Goal: Task Accomplishment & Management: Manage account settings

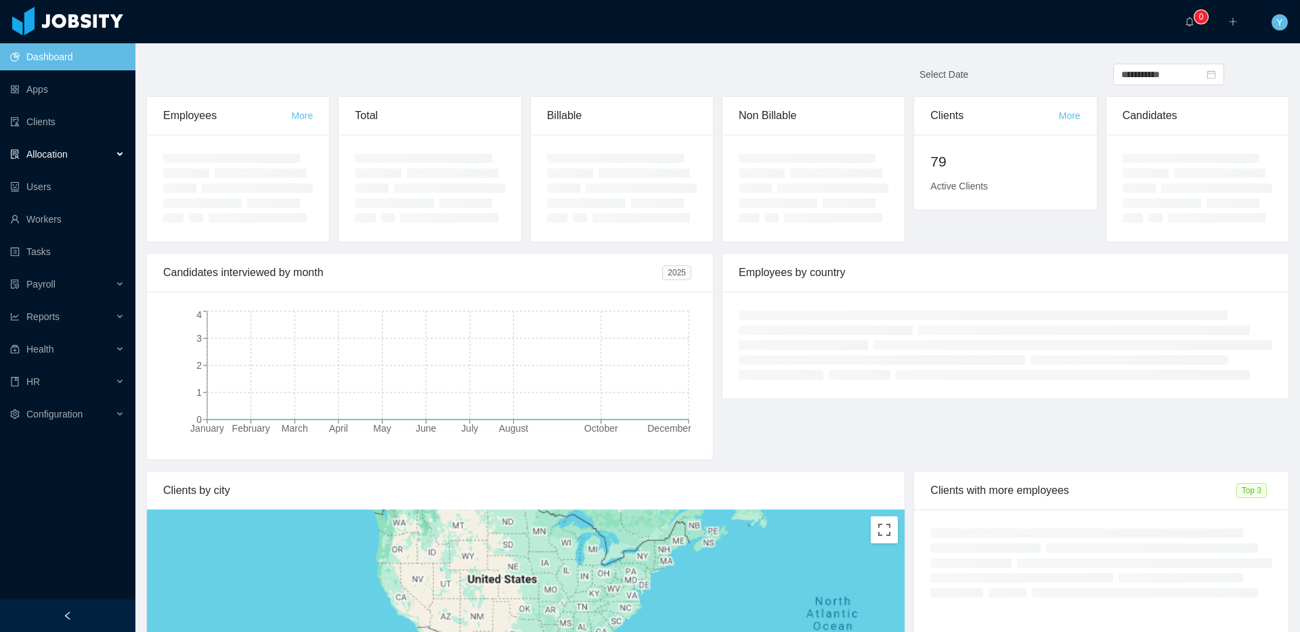
click at [56, 166] on div "Allocation" at bounding box center [67, 154] width 135 height 27
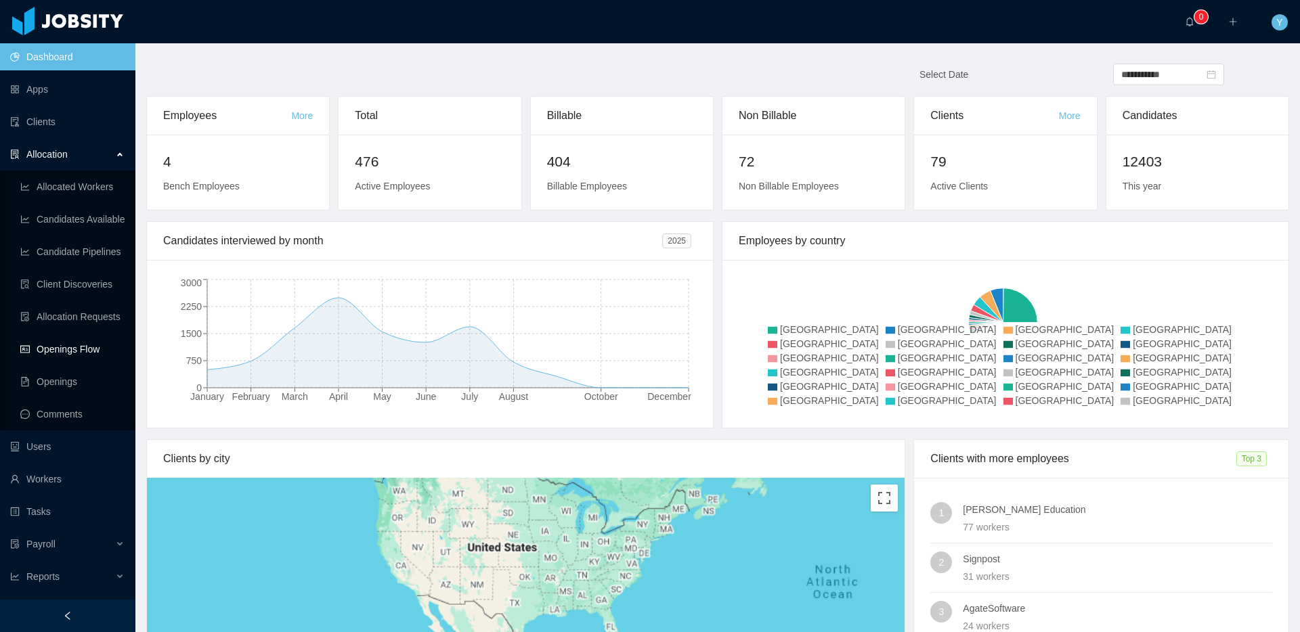
click at [35, 351] on link "Openings Flow" at bounding box center [72, 349] width 104 height 27
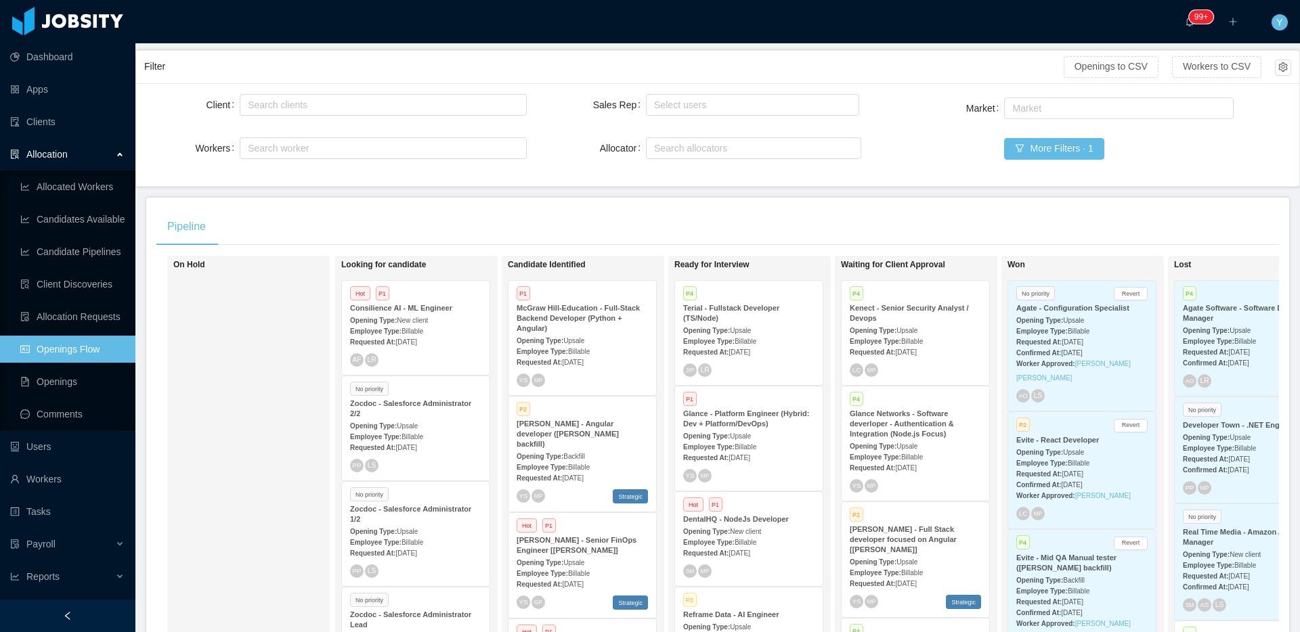
scroll to position [186, 0]
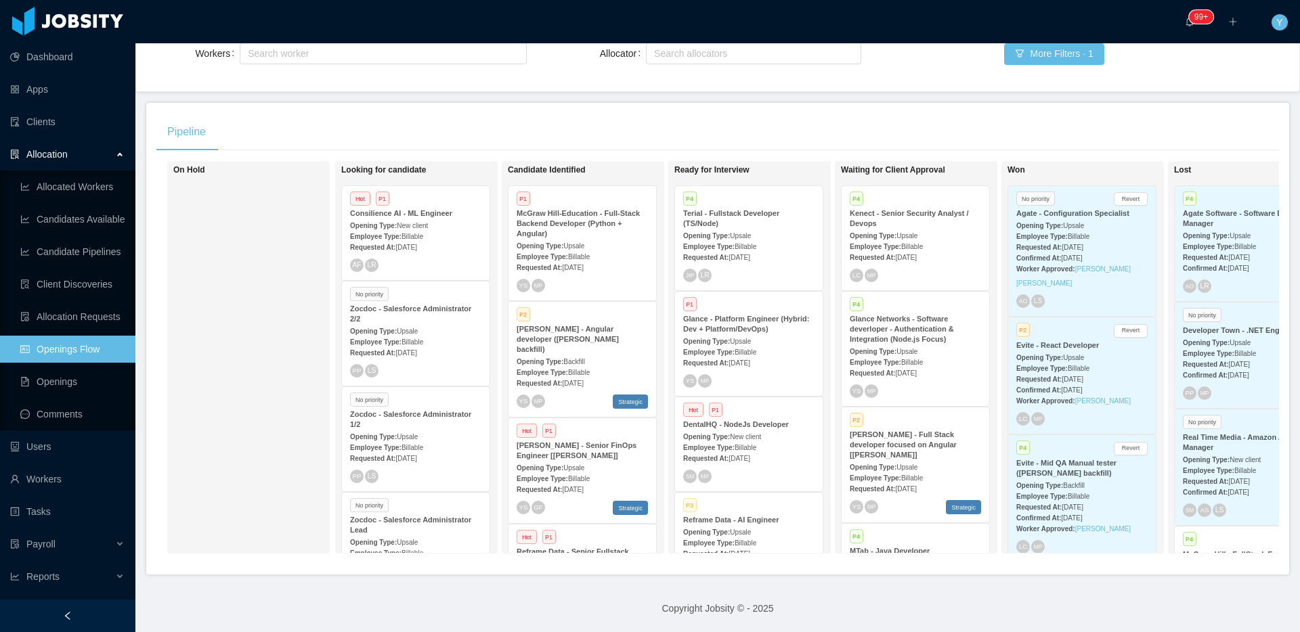
click at [336, 113] on div "Pipeline" at bounding box center [717, 132] width 1122 height 38
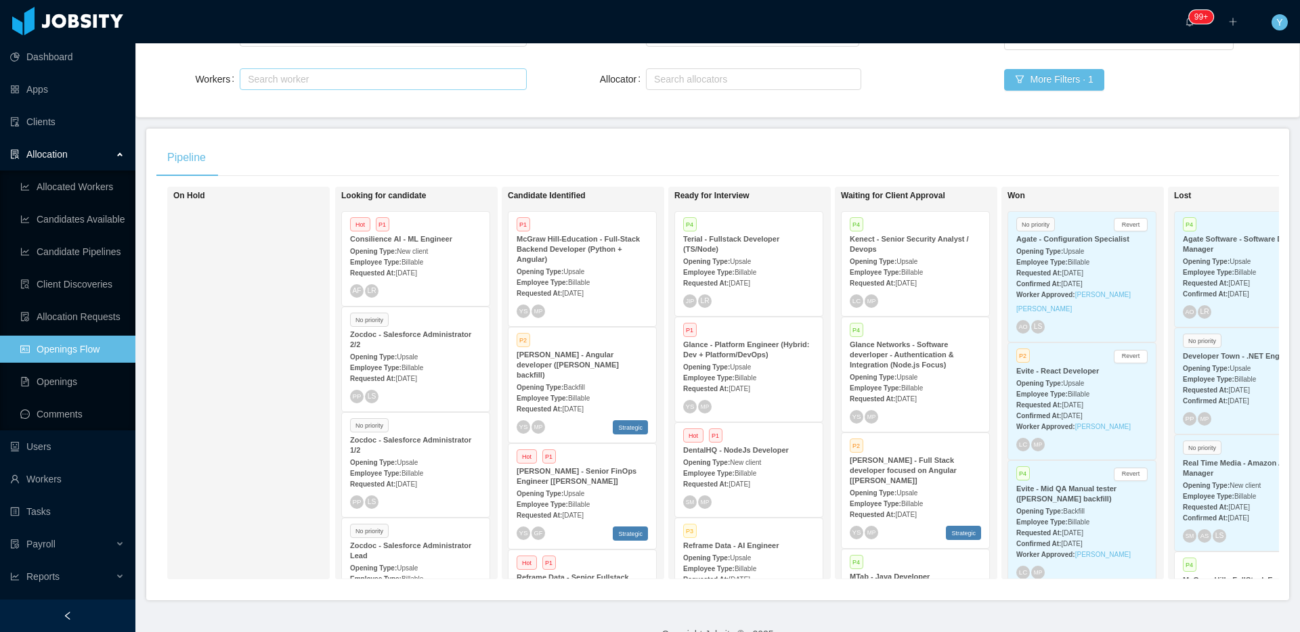
scroll to position [0, 0]
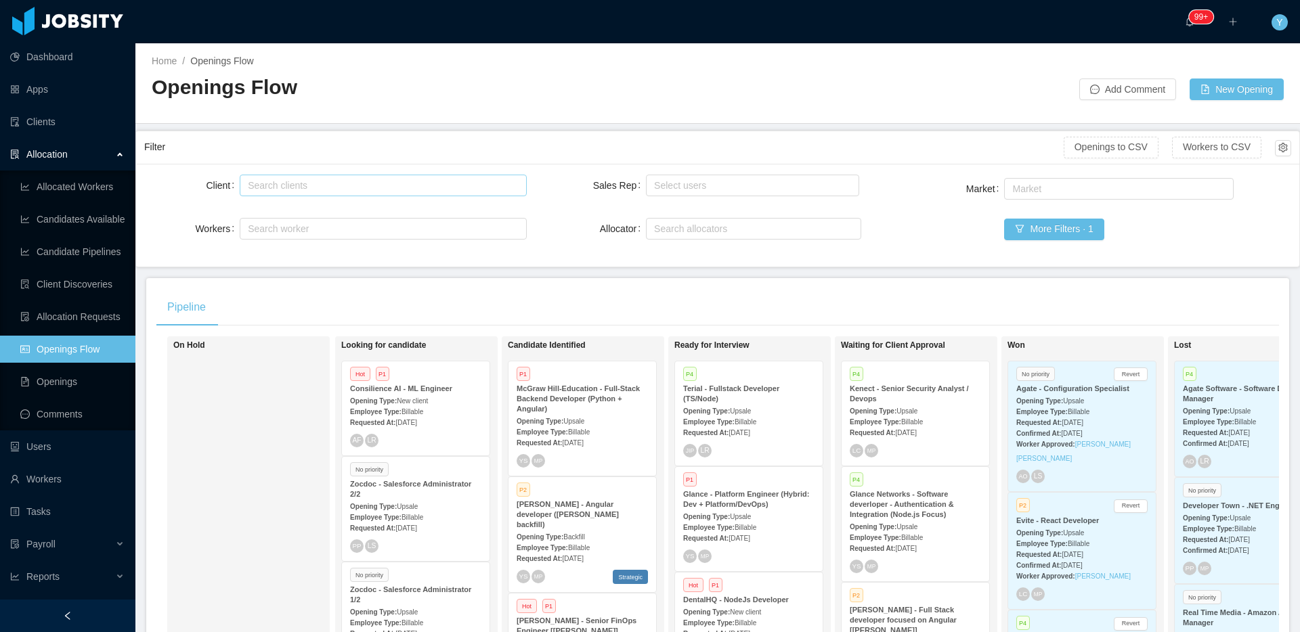
click at [338, 190] on div "Search clients" at bounding box center [380, 186] width 264 height 14
type input "******"
click at [373, 209] on li "[PERSON_NAME] Education" at bounding box center [380, 212] width 284 height 22
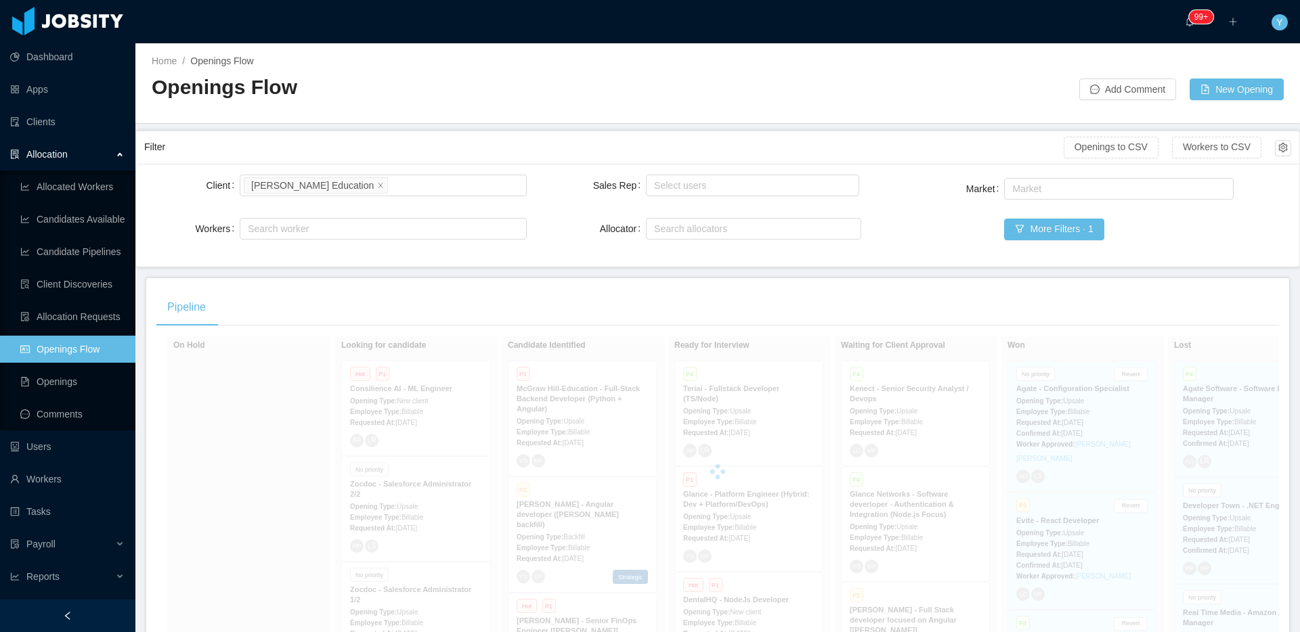
click at [477, 148] on div "Filter" at bounding box center [603, 147] width 919 height 25
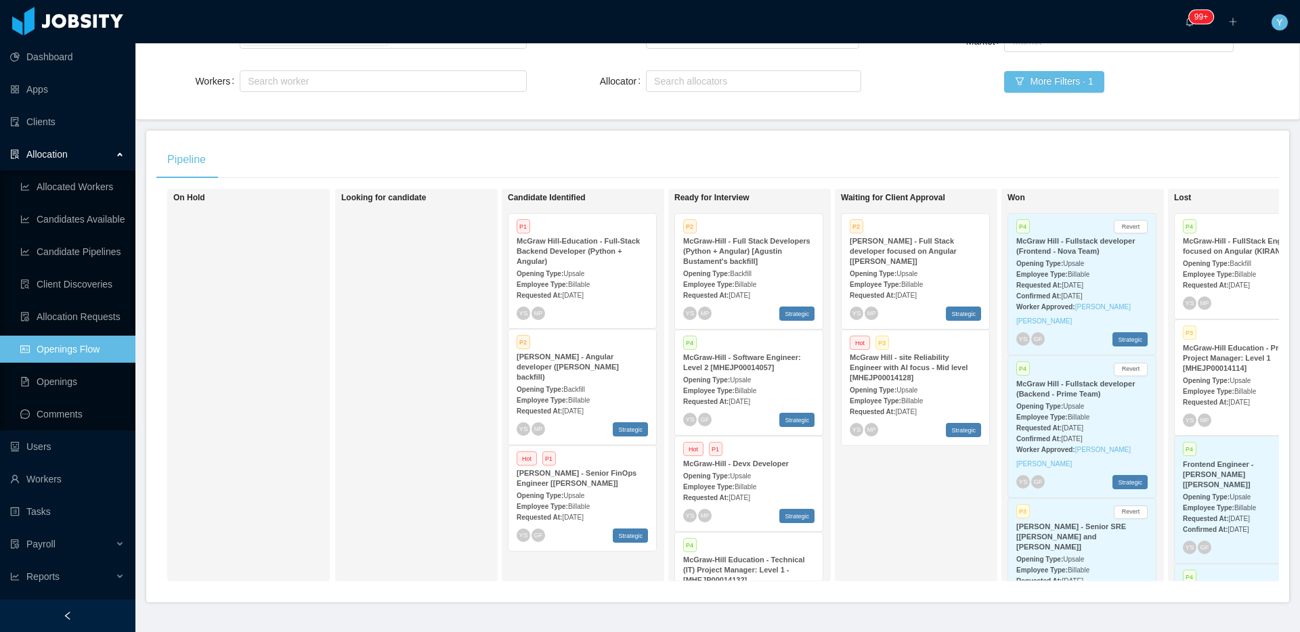
scroll to position [186, 0]
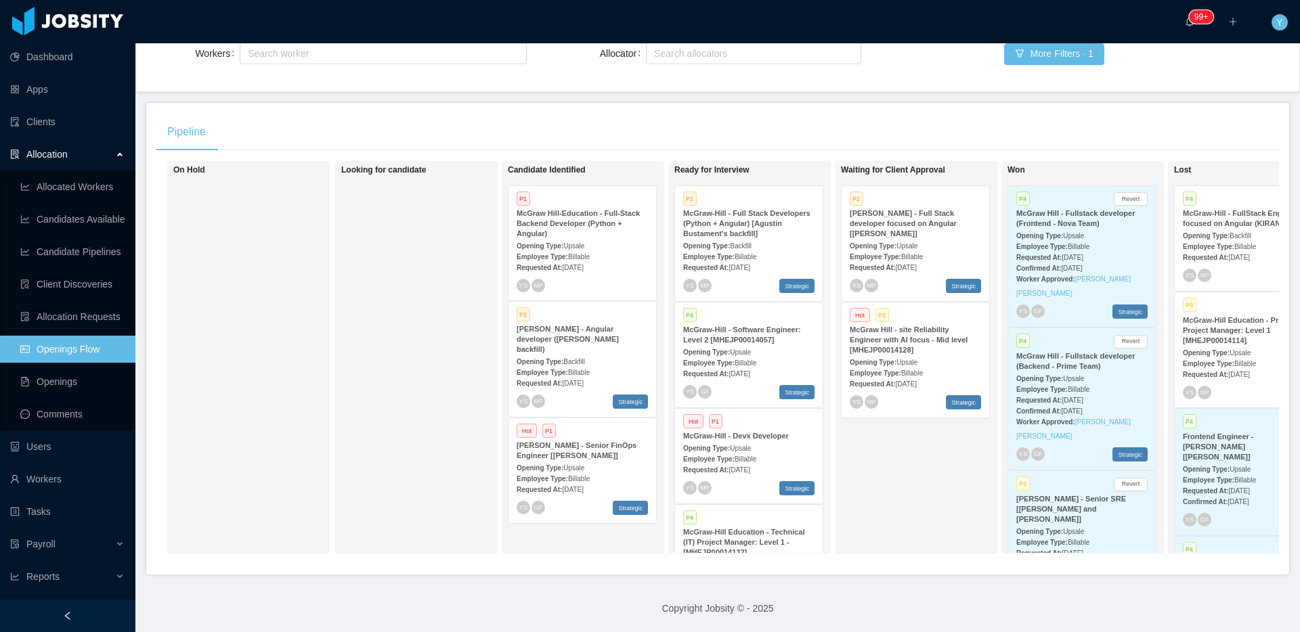
click at [588, 279] on div "YS MP" at bounding box center [582, 286] width 131 height 14
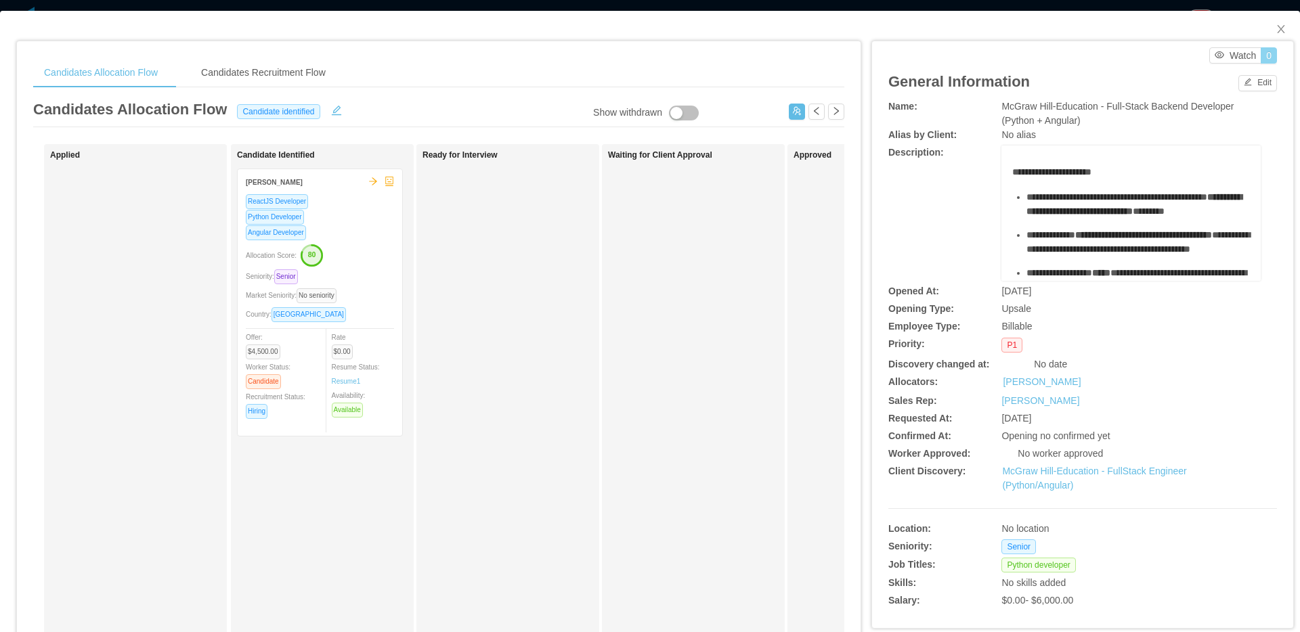
click at [1261, 58] on button "0" at bounding box center [1269, 55] width 16 height 16
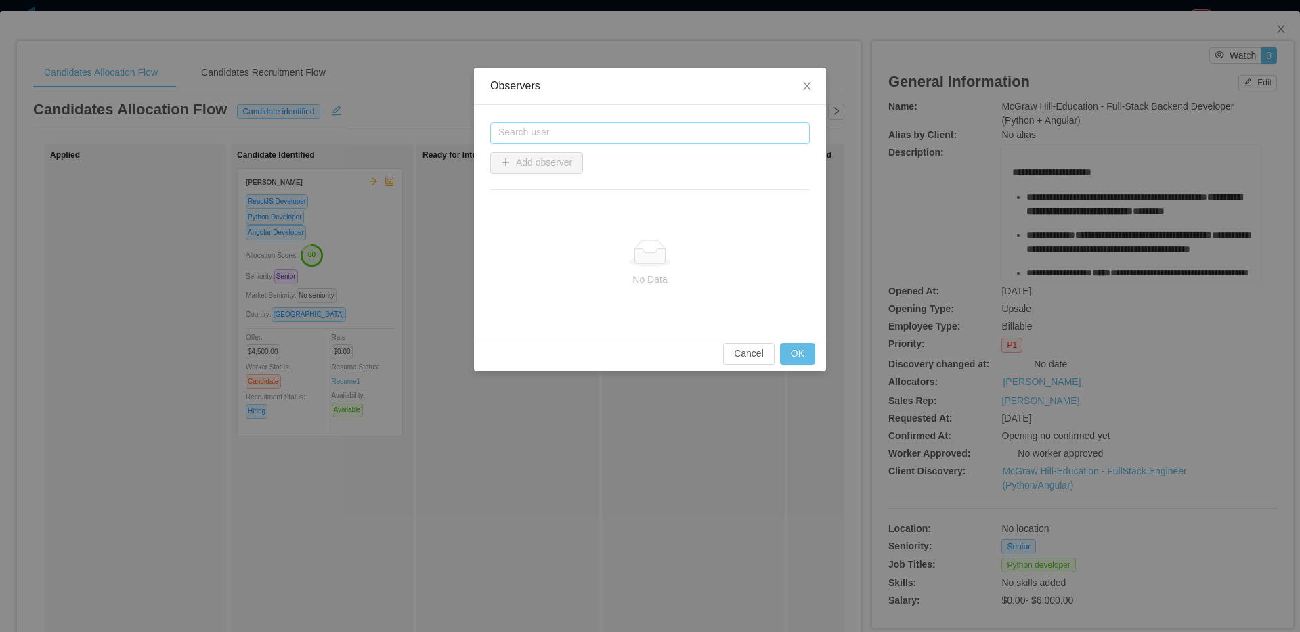
click at [543, 123] on input "text" at bounding box center [650, 134] width 320 height 22
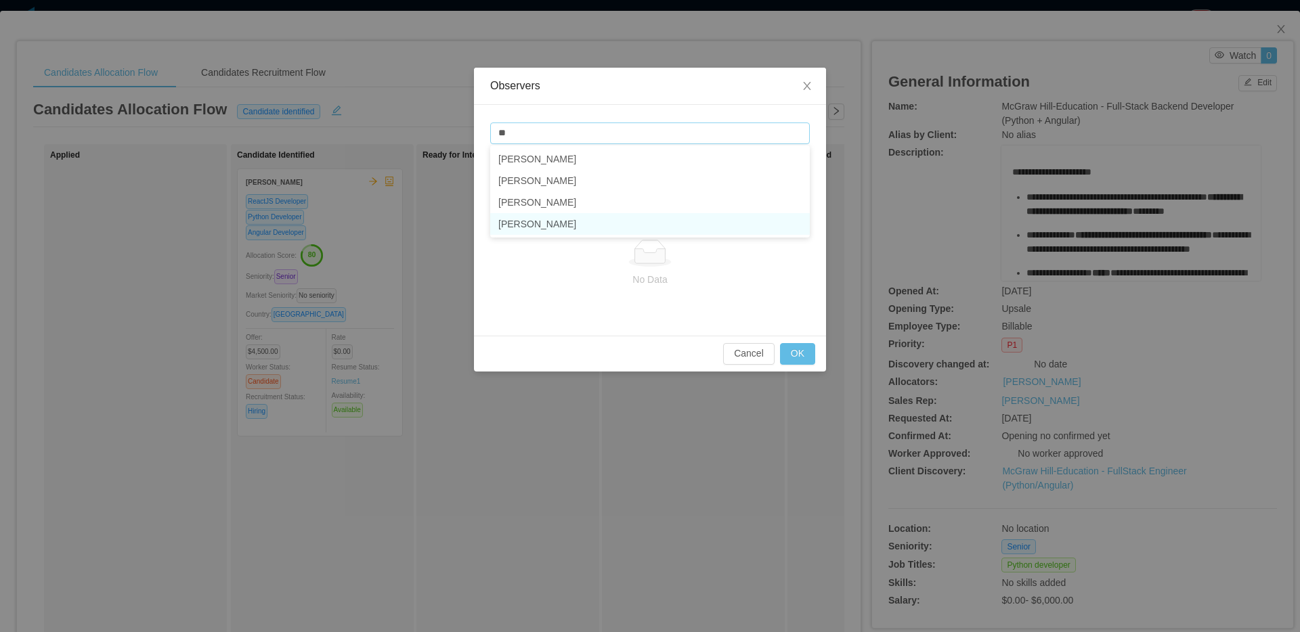
click at [508, 219] on li "[PERSON_NAME]" at bounding box center [650, 224] width 320 height 22
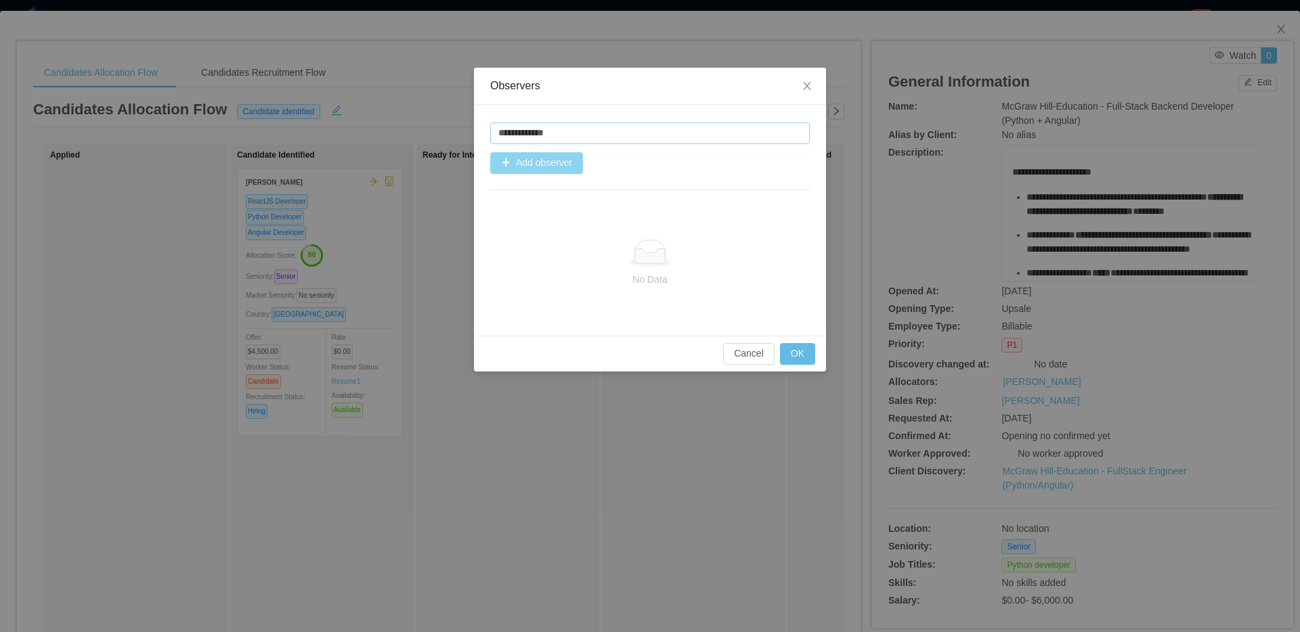
type input "**********"
click at [532, 160] on button "Add observer" at bounding box center [536, 163] width 93 height 22
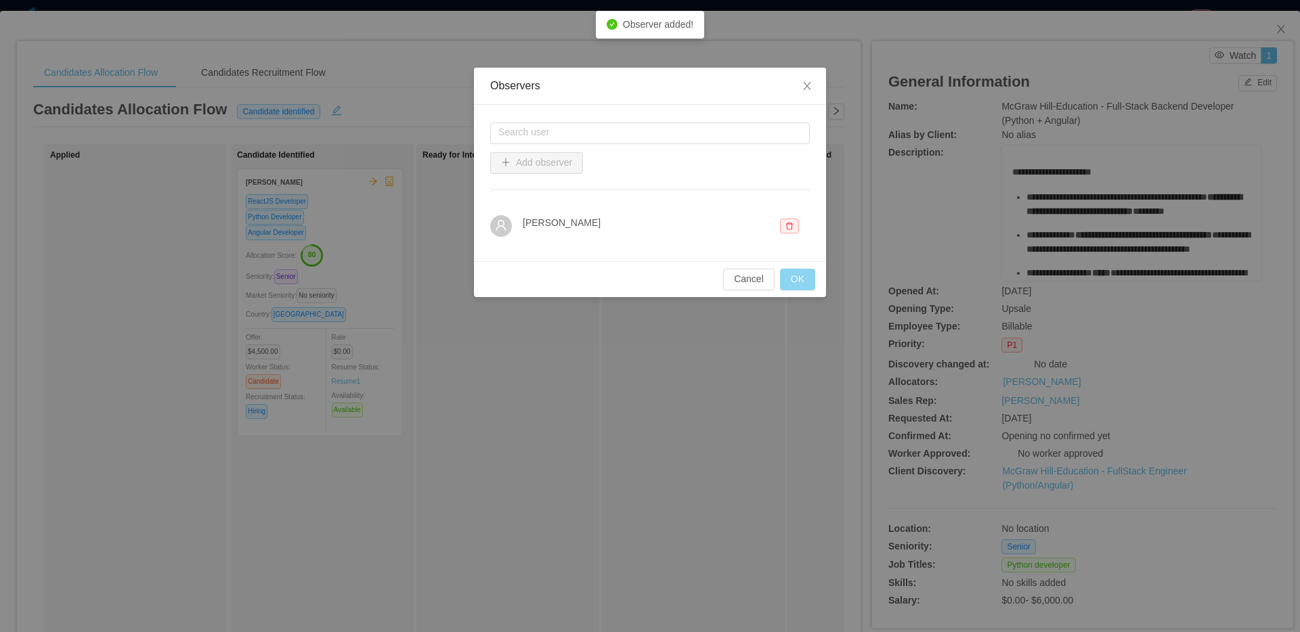
click at [801, 280] on button "OK" at bounding box center [797, 280] width 35 height 22
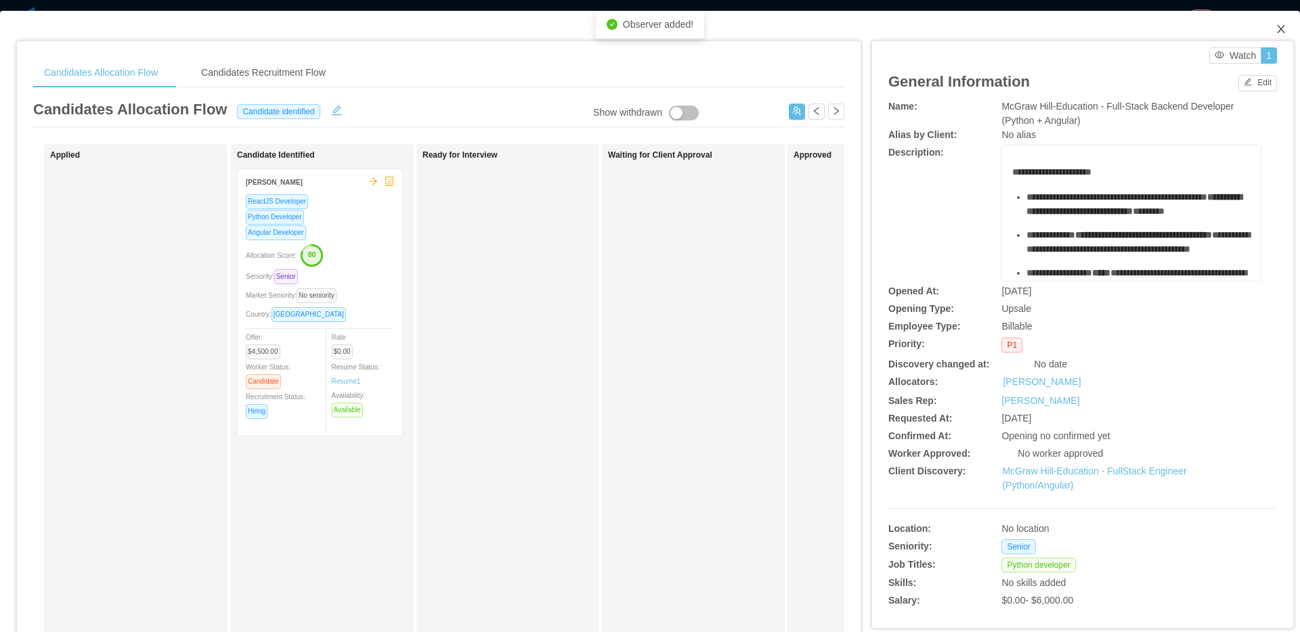
click at [1275, 25] on icon "icon: close" at bounding box center [1280, 29] width 11 height 11
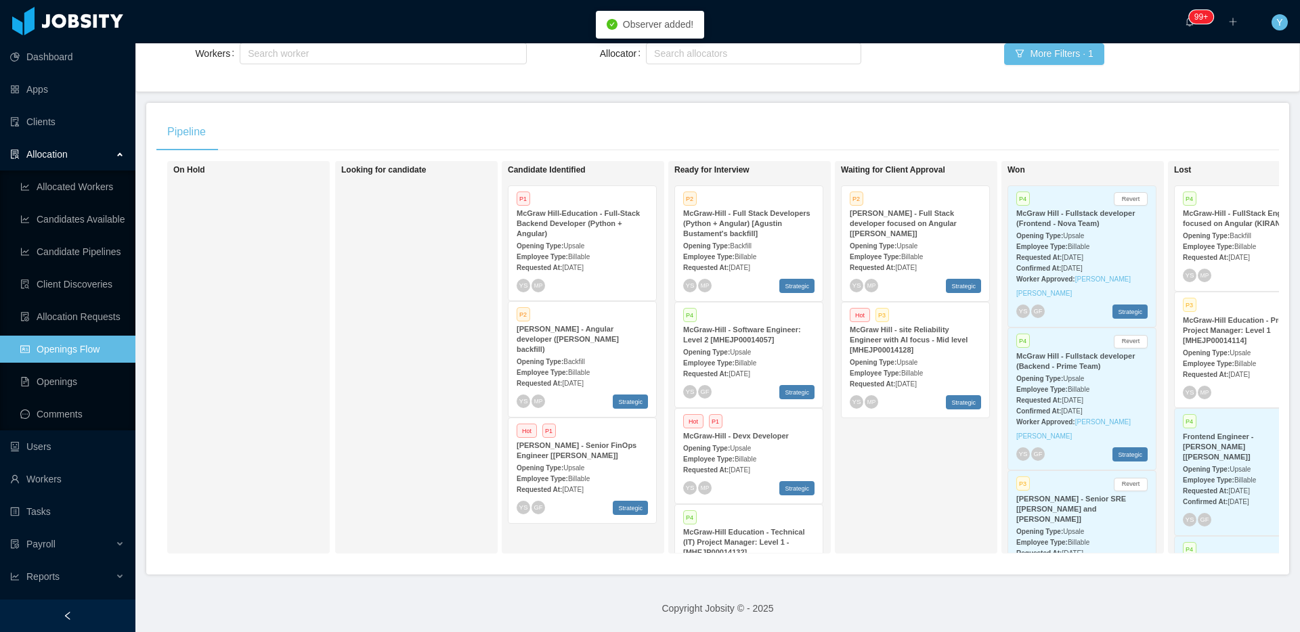
click at [560, 331] on strong "[PERSON_NAME] - Angular developer ([PERSON_NAME] backfill)" at bounding box center [568, 339] width 102 height 28
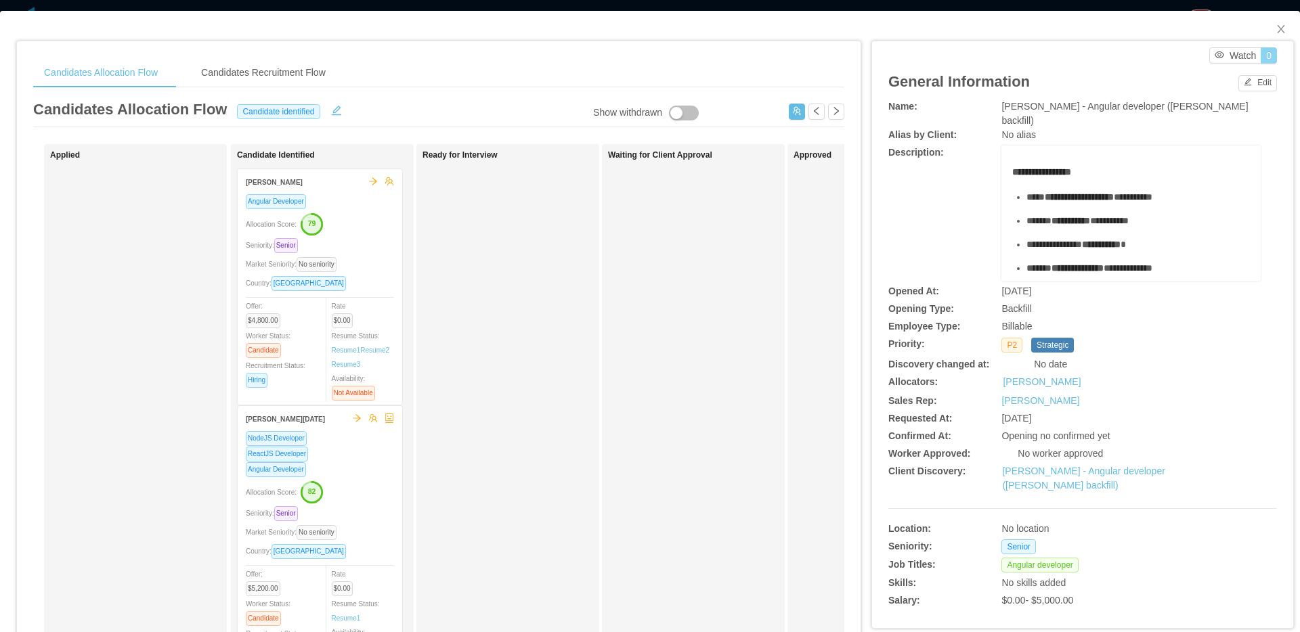
click at [1261, 54] on button "0" at bounding box center [1269, 55] width 16 height 16
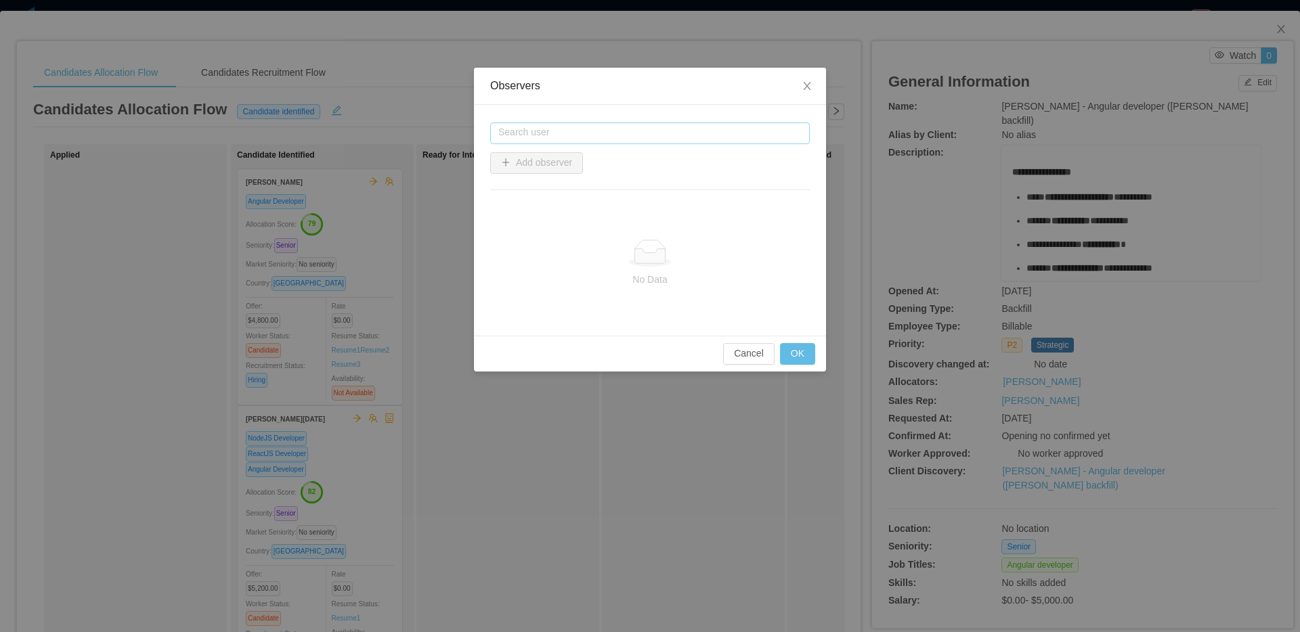
click at [682, 141] on input "text" at bounding box center [650, 134] width 320 height 22
click at [554, 159] on li "[PERSON_NAME]" at bounding box center [650, 159] width 320 height 22
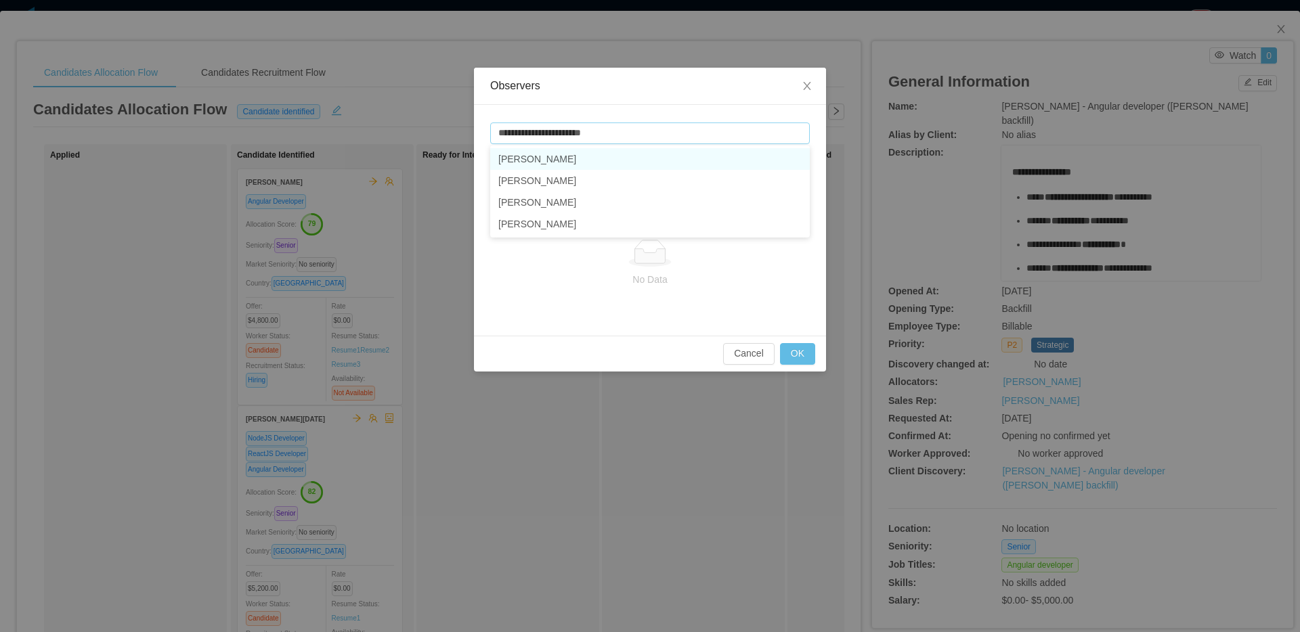
type input "**********"
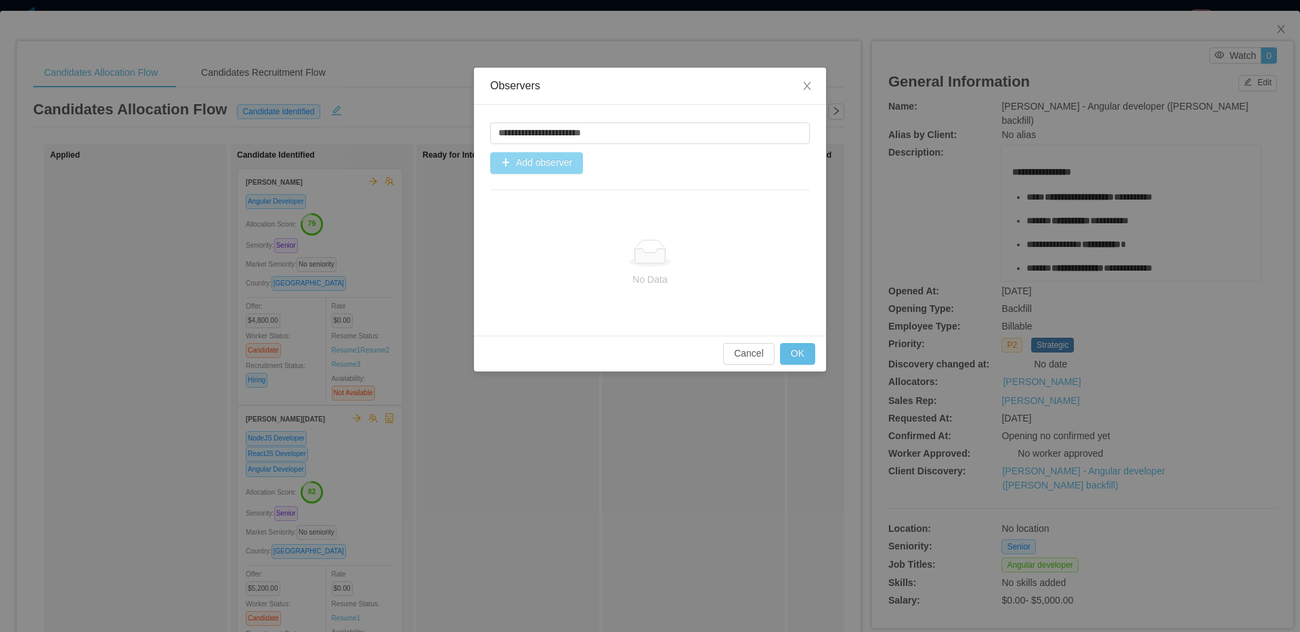
click at [554, 159] on button "Add observer" at bounding box center [536, 163] width 93 height 22
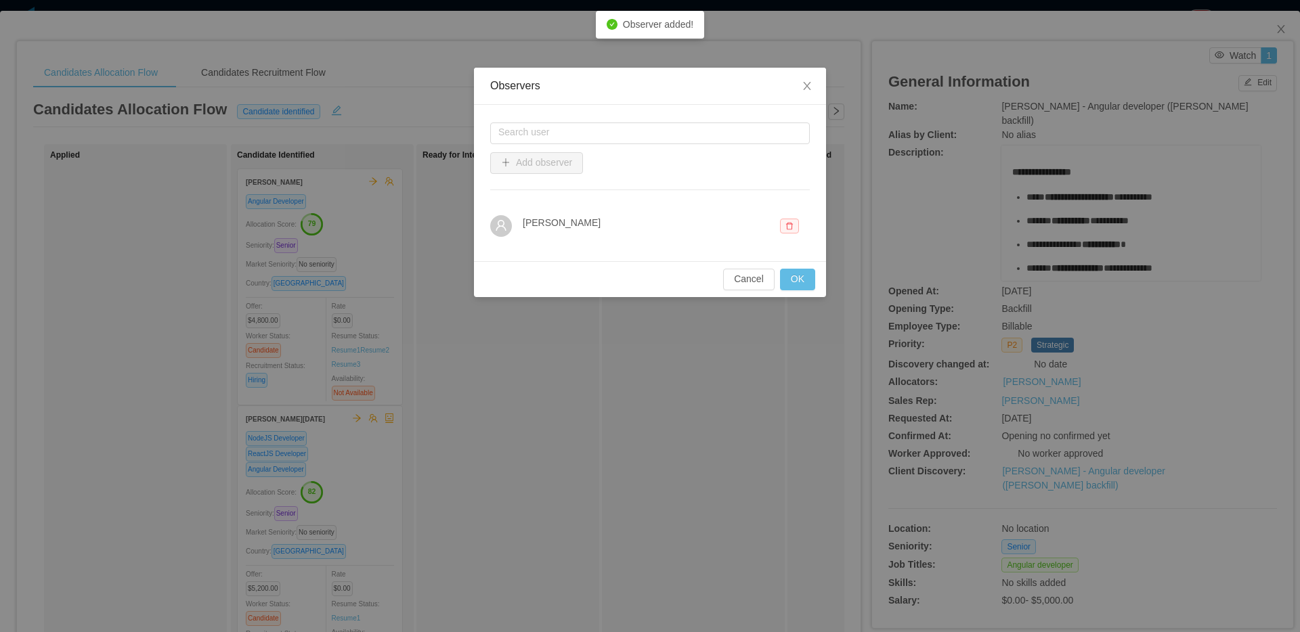
click at [797, 227] on span at bounding box center [789, 226] width 19 height 15
click at [809, 194] on button "Remove" at bounding box center [816, 189] width 46 height 16
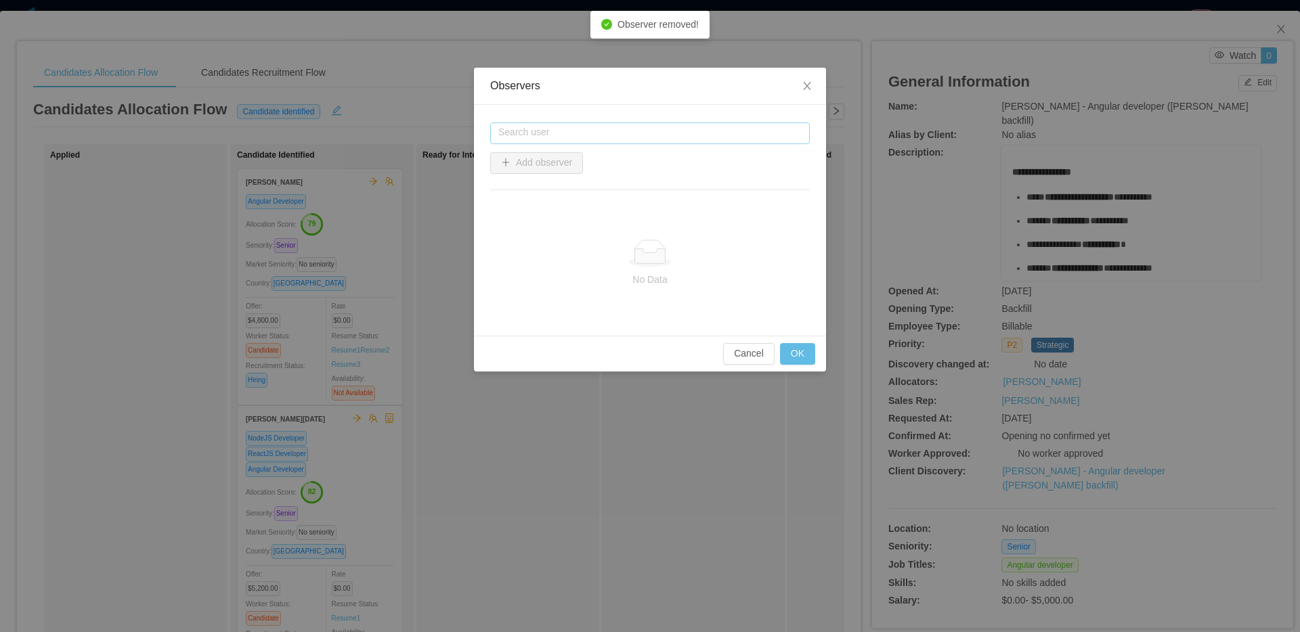
click at [638, 123] on input "text" at bounding box center [650, 134] width 320 height 22
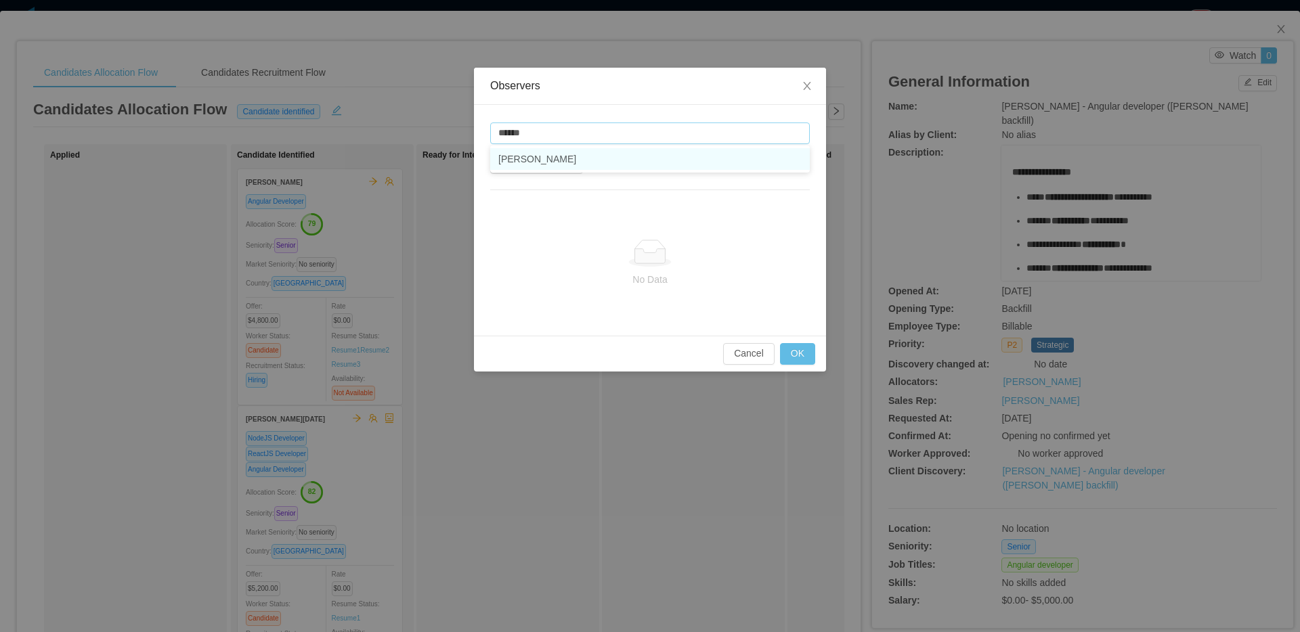
click at [547, 158] on li "[PERSON_NAME]" at bounding box center [650, 159] width 320 height 22
type input "**********"
click at [530, 159] on button "Add observer" at bounding box center [536, 163] width 93 height 22
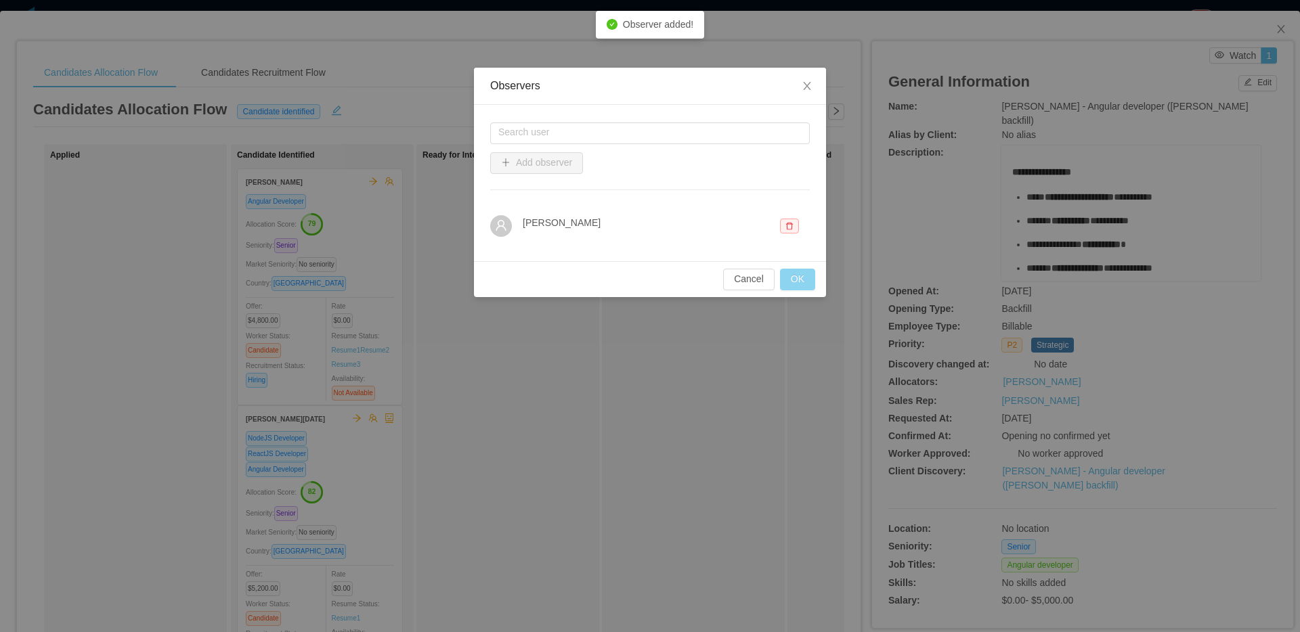
click at [792, 280] on button "OK" at bounding box center [797, 280] width 35 height 22
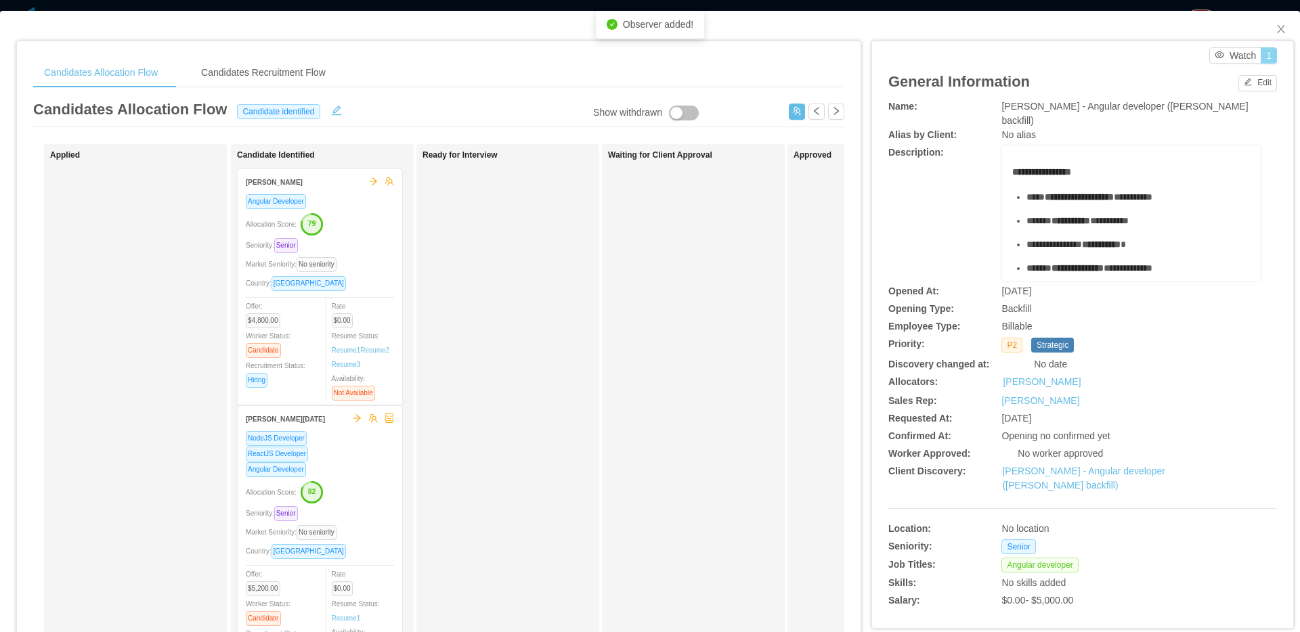
click at [1261, 49] on button "1" at bounding box center [1269, 55] width 16 height 16
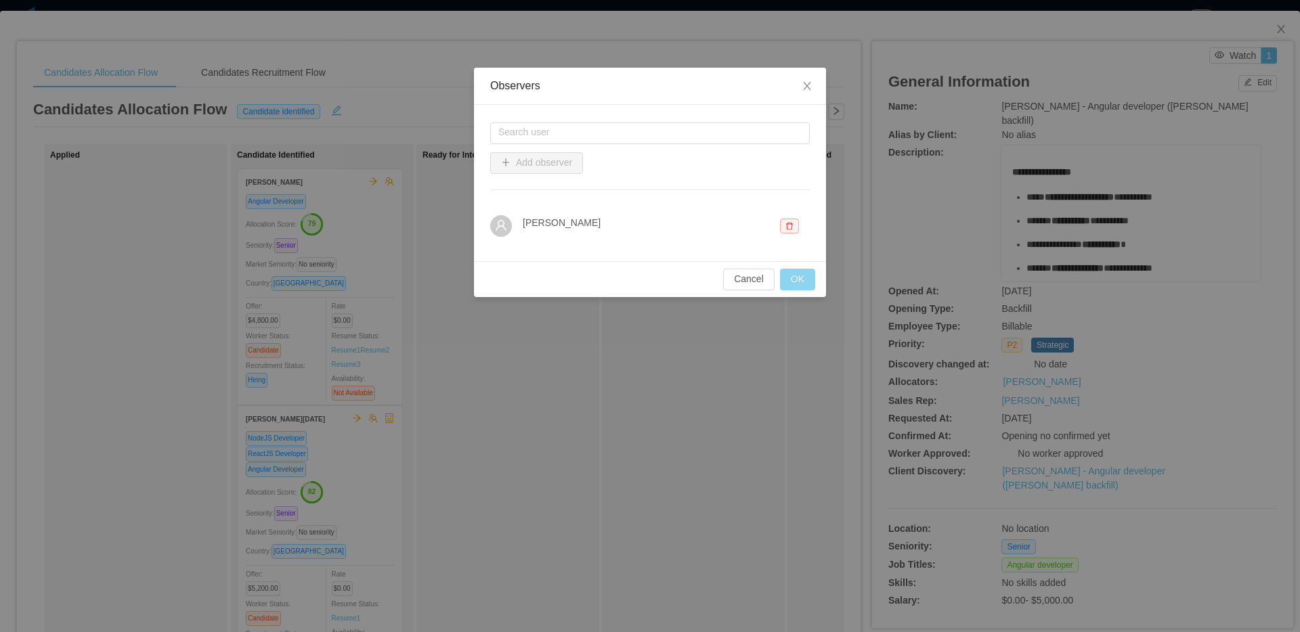
click at [792, 278] on button "OK" at bounding box center [797, 280] width 35 height 22
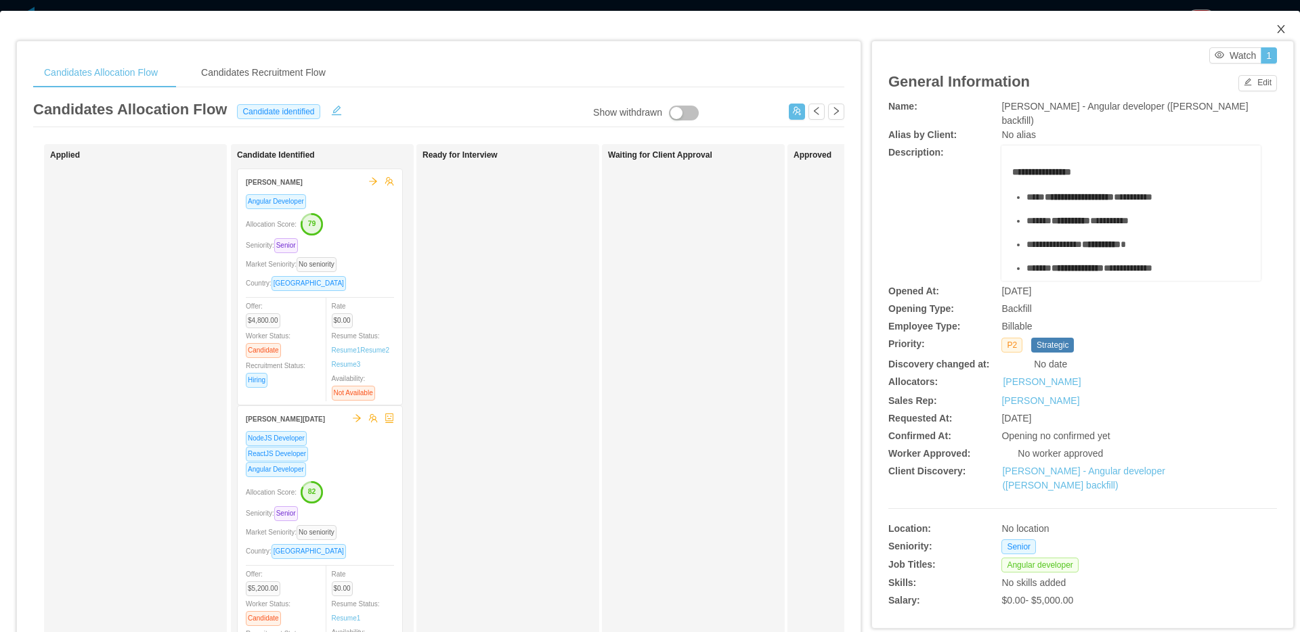
click at [1279, 30] on span "Close" at bounding box center [1281, 30] width 38 height 38
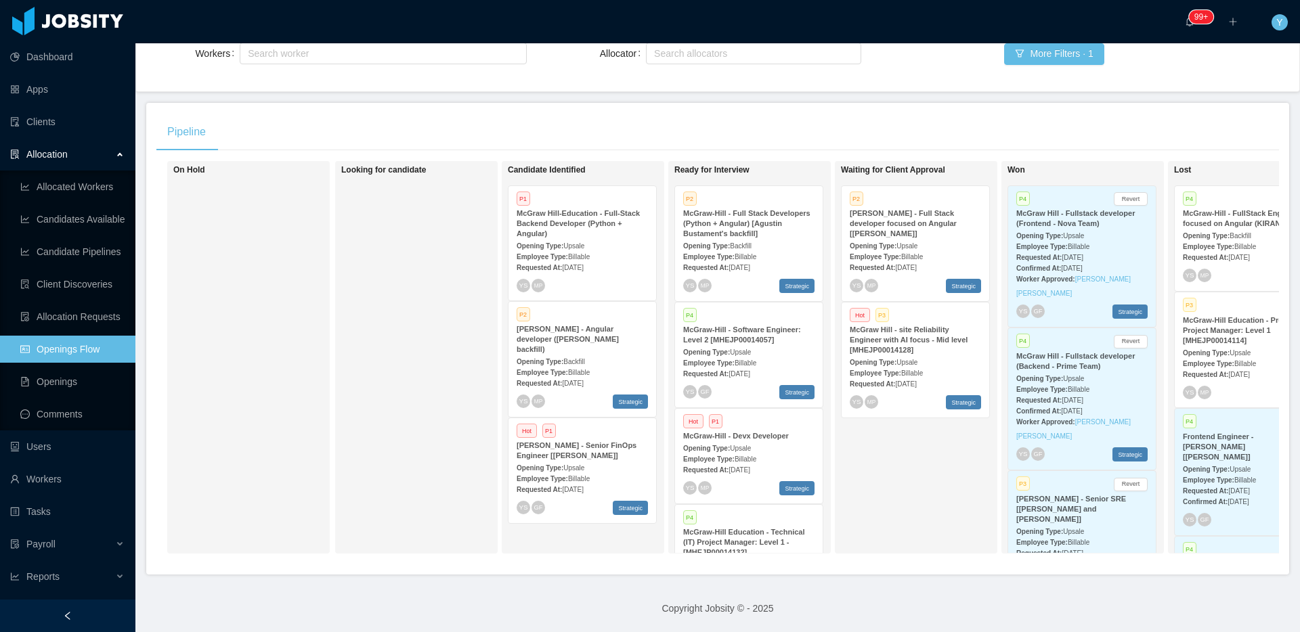
click at [617, 441] on div "[PERSON_NAME] - Senior FinOps Engineer [[PERSON_NAME]]" at bounding box center [582, 451] width 131 height 20
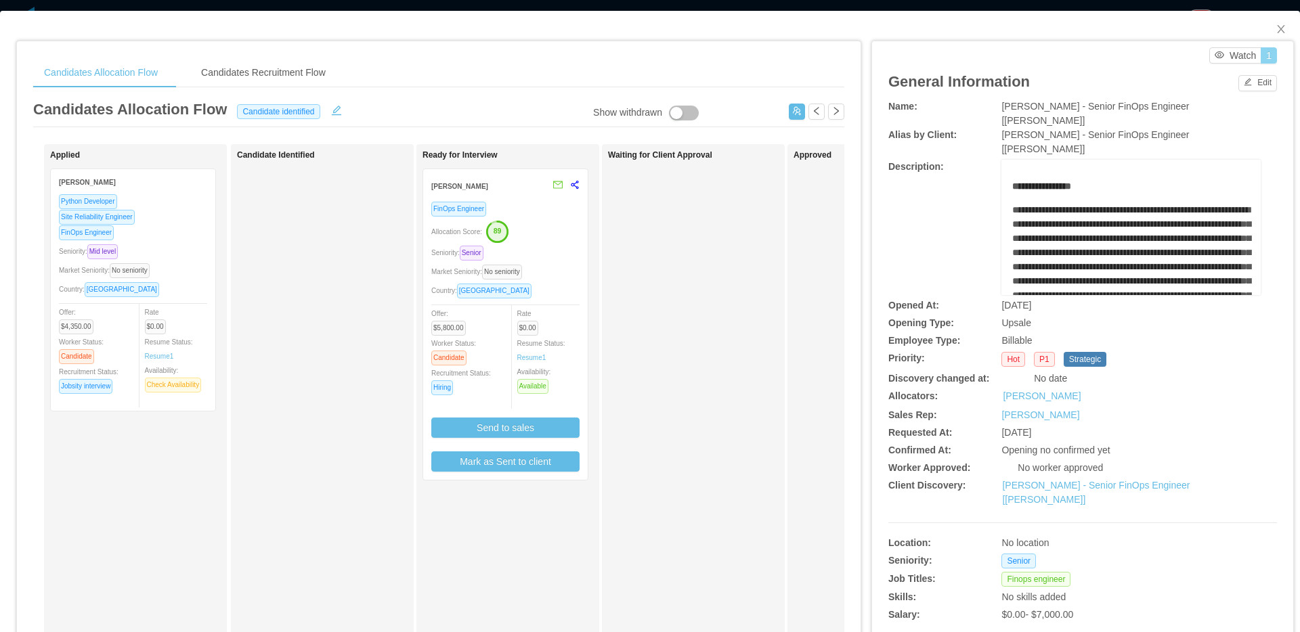
click at [1261, 56] on button "1" at bounding box center [1269, 55] width 16 height 16
drag, startPoint x: 1267, startPoint y: 24, endPoint x: 1260, endPoint y: 25, distance: 7.5
click at [1275, 24] on icon "icon: close" at bounding box center [1280, 29] width 11 height 11
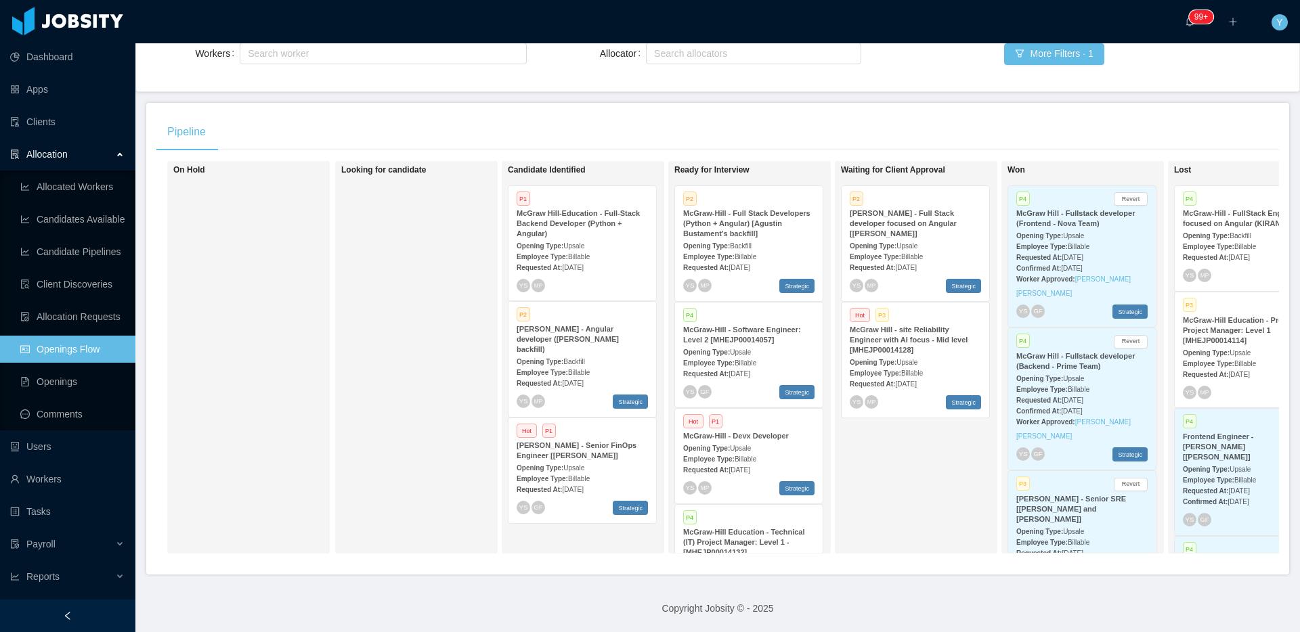
click at [810, 209] on div "McGraw-Hill - Full Stack Developers (Python + Angular) [Agustin Bustament's bac…" at bounding box center [748, 224] width 131 height 30
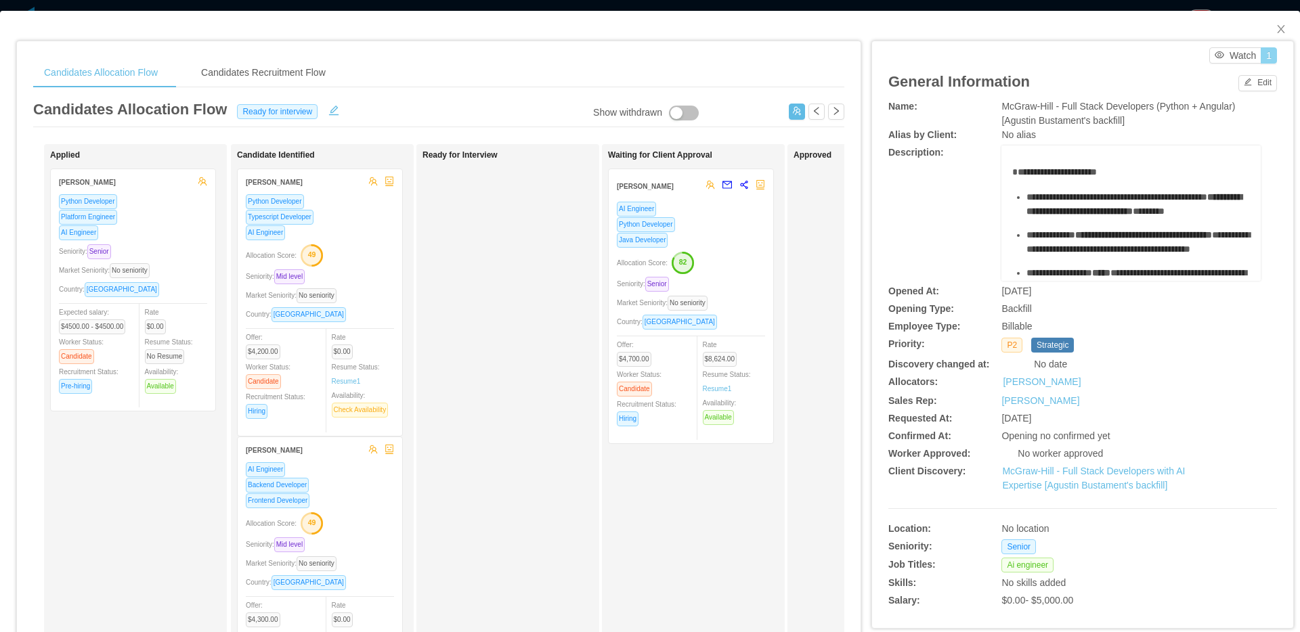
click at [1264, 62] on button "1" at bounding box center [1269, 55] width 16 height 16
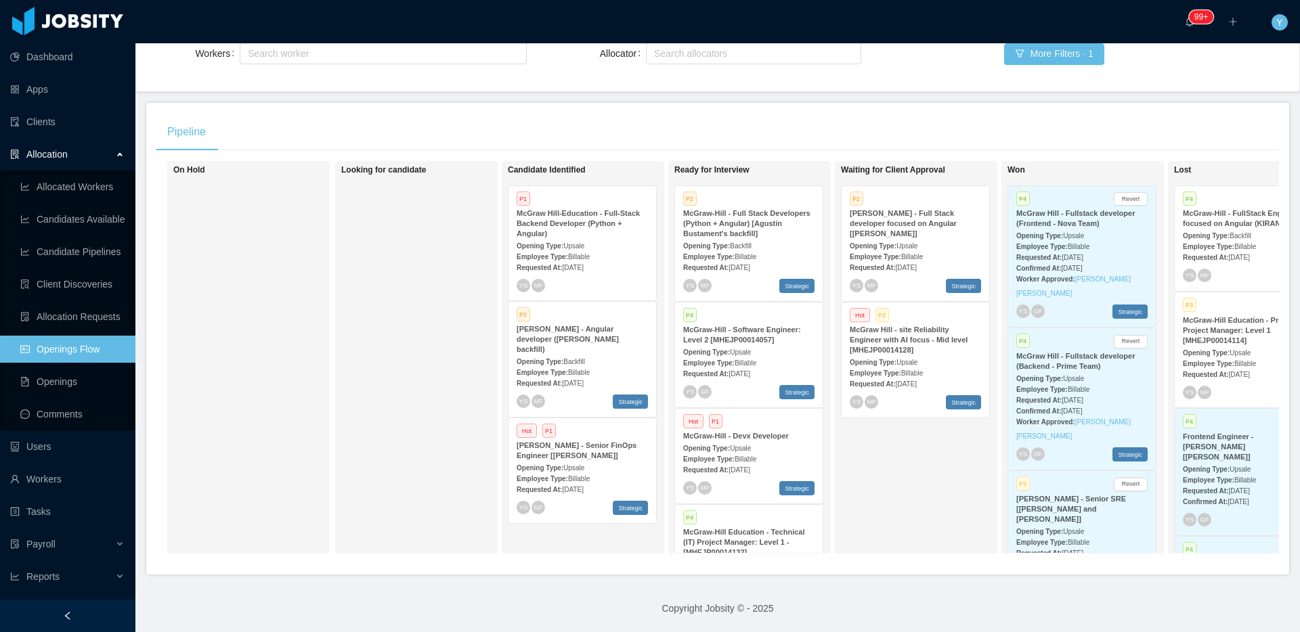
click at [745, 328] on strong "McGraw-Hill - Software Engineer: Level 2 [MHEJP00014057]" at bounding box center [742, 335] width 118 height 18
click at [741, 462] on div "Requested At: [DATE]" at bounding box center [748, 469] width 131 height 14
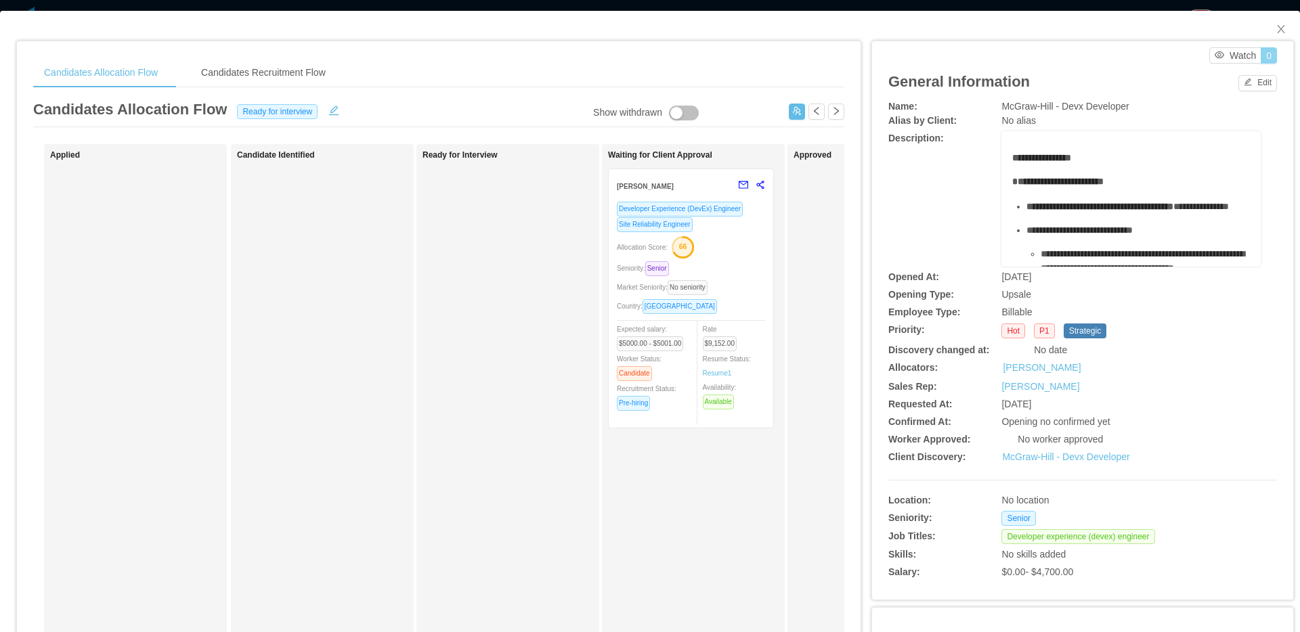
click at [1261, 57] on button "0" at bounding box center [1269, 55] width 16 height 16
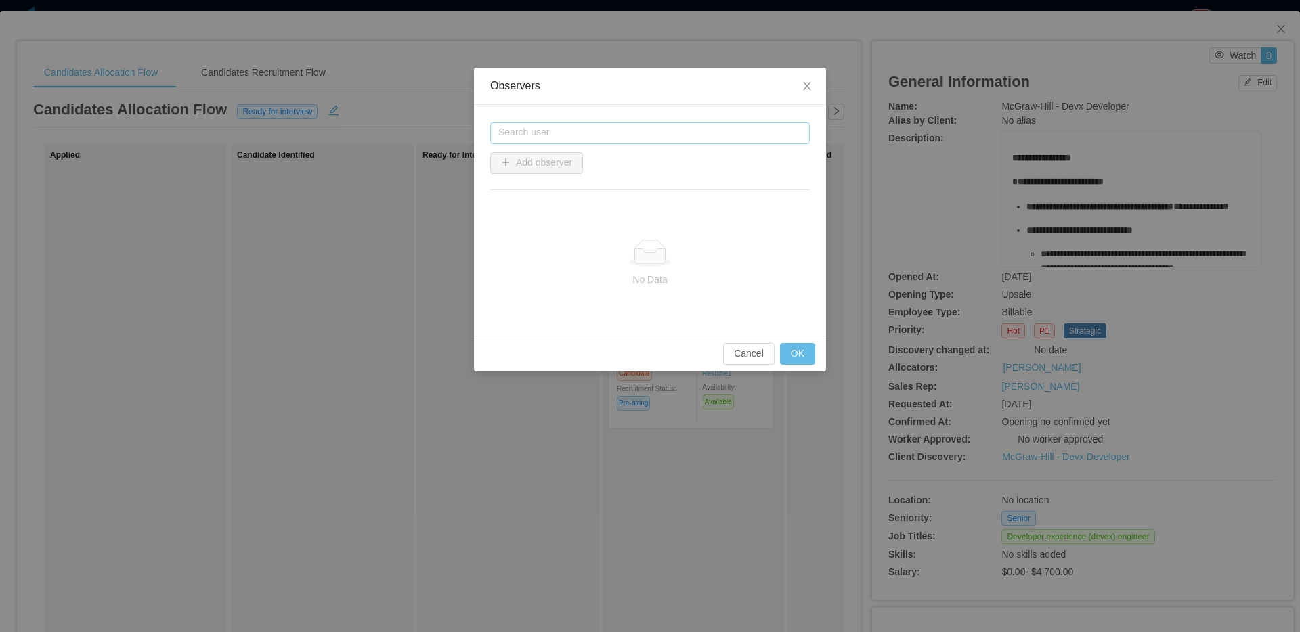
click at [620, 129] on input "text" at bounding box center [650, 134] width 320 height 22
click at [526, 155] on li "[PERSON_NAME]" at bounding box center [650, 159] width 320 height 22
type input "**********"
click at [523, 166] on button "Add observer" at bounding box center [536, 163] width 93 height 22
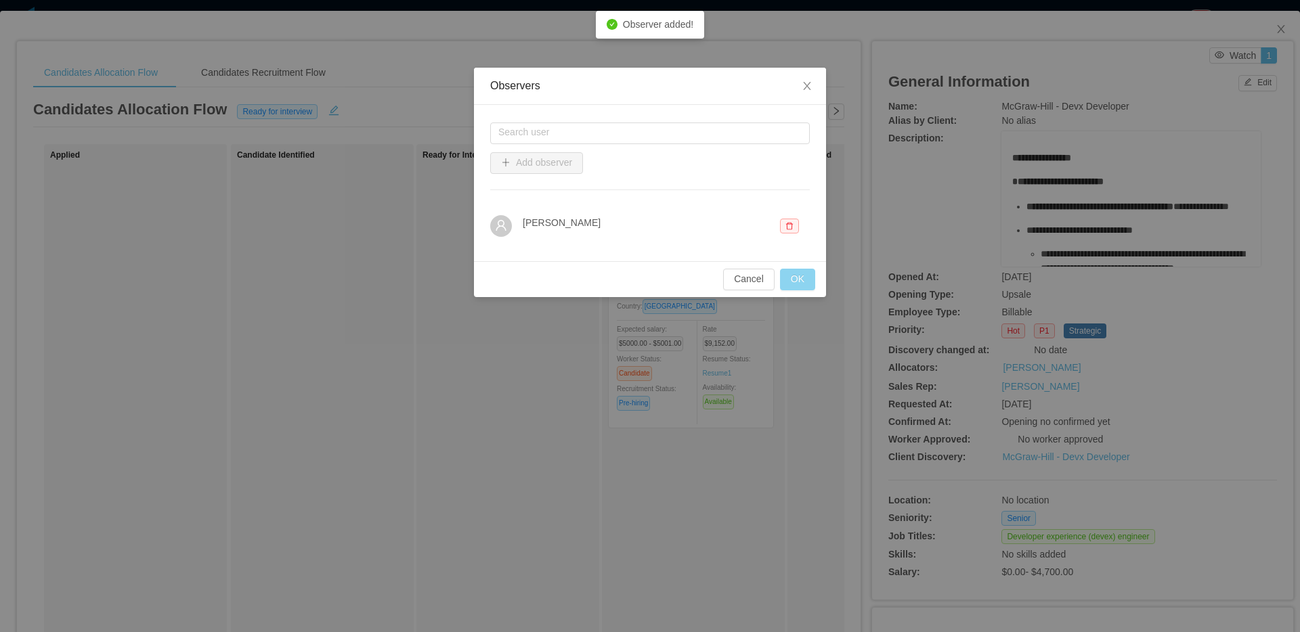
click at [806, 288] on button "OK" at bounding box center [797, 280] width 35 height 22
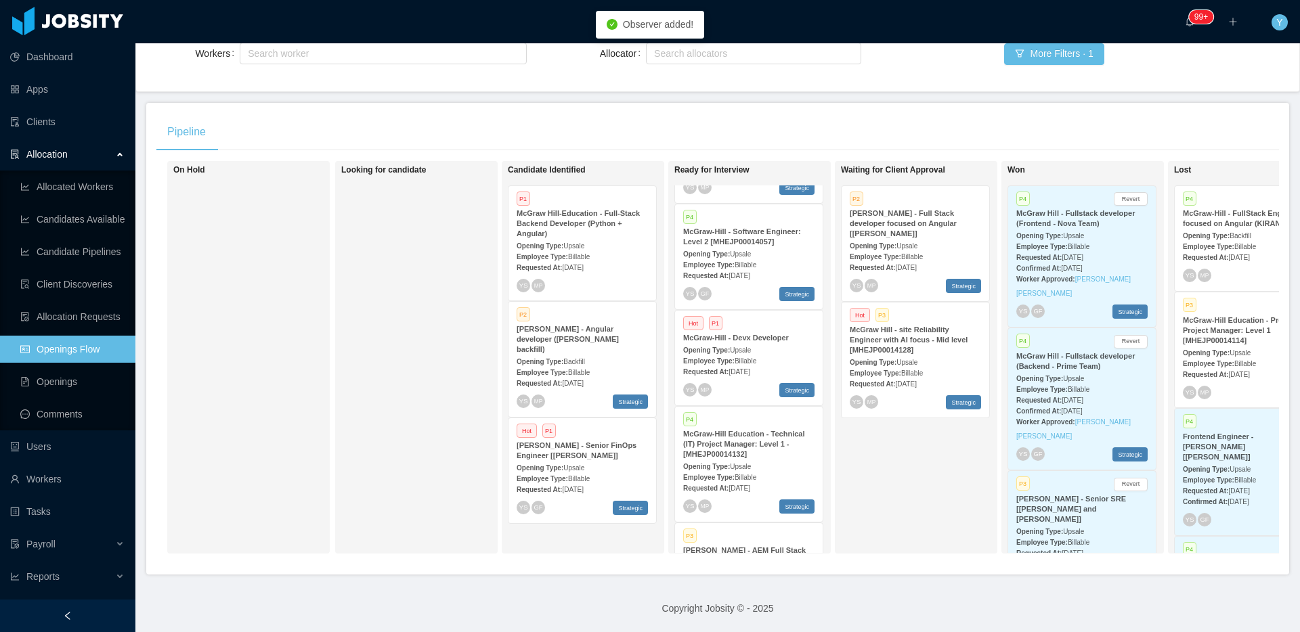
scroll to position [219, 0]
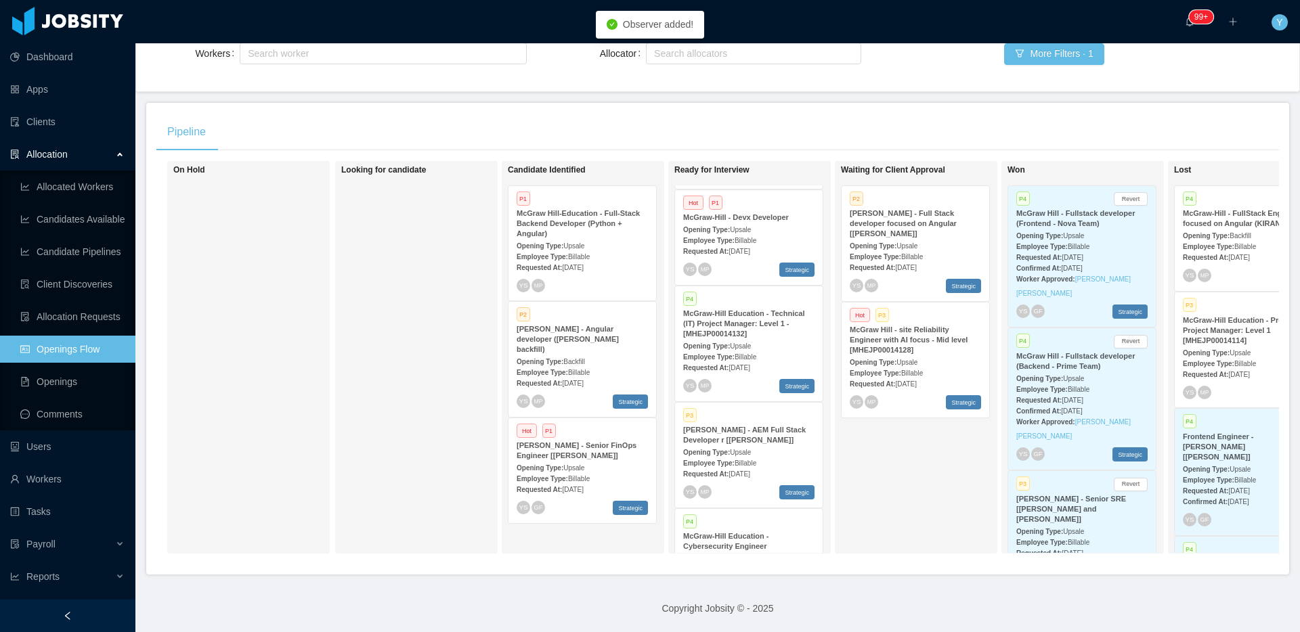
click at [749, 364] on span "[DATE]" at bounding box center [738, 367] width 21 height 7
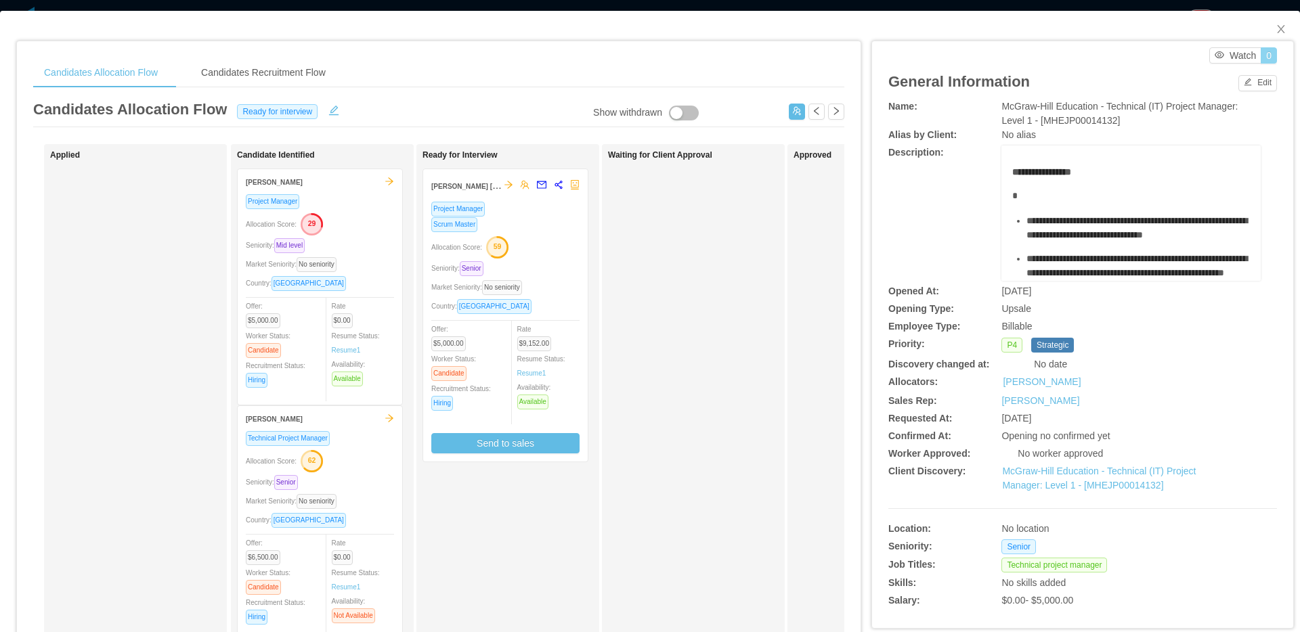
click at [1261, 58] on button "0" at bounding box center [1269, 55] width 16 height 16
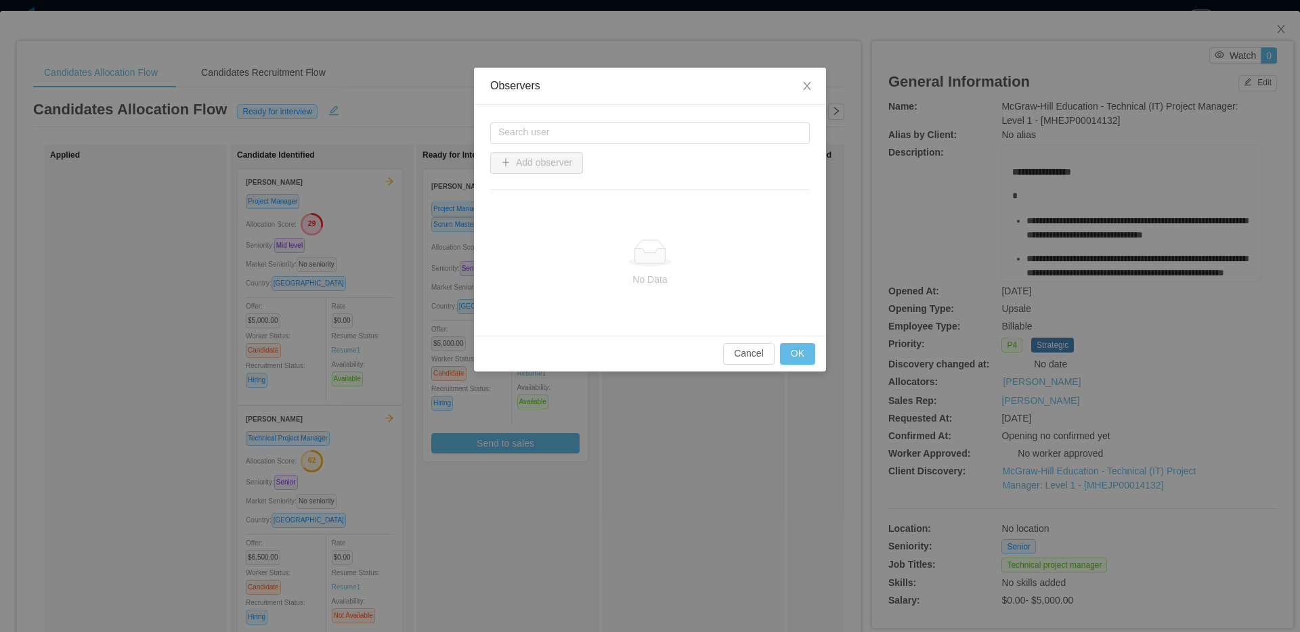
click at [651, 117] on div "Search user Add observer No Data" at bounding box center [650, 220] width 352 height 231
click at [644, 129] on input "text" at bounding box center [650, 134] width 320 height 22
click at [596, 150] on li "[PERSON_NAME]" at bounding box center [650, 159] width 320 height 22
type input "**********"
click at [552, 156] on button "Add observer" at bounding box center [536, 163] width 93 height 22
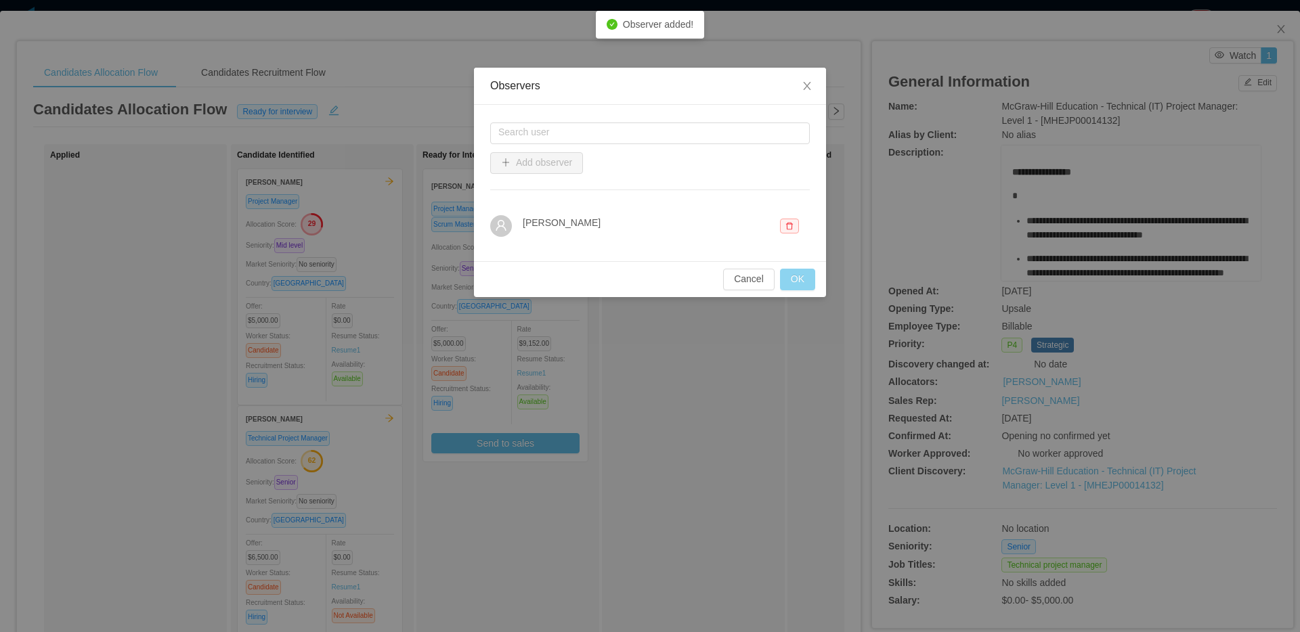
click at [798, 274] on button "OK" at bounding box center [797, 280] width 35 height 22
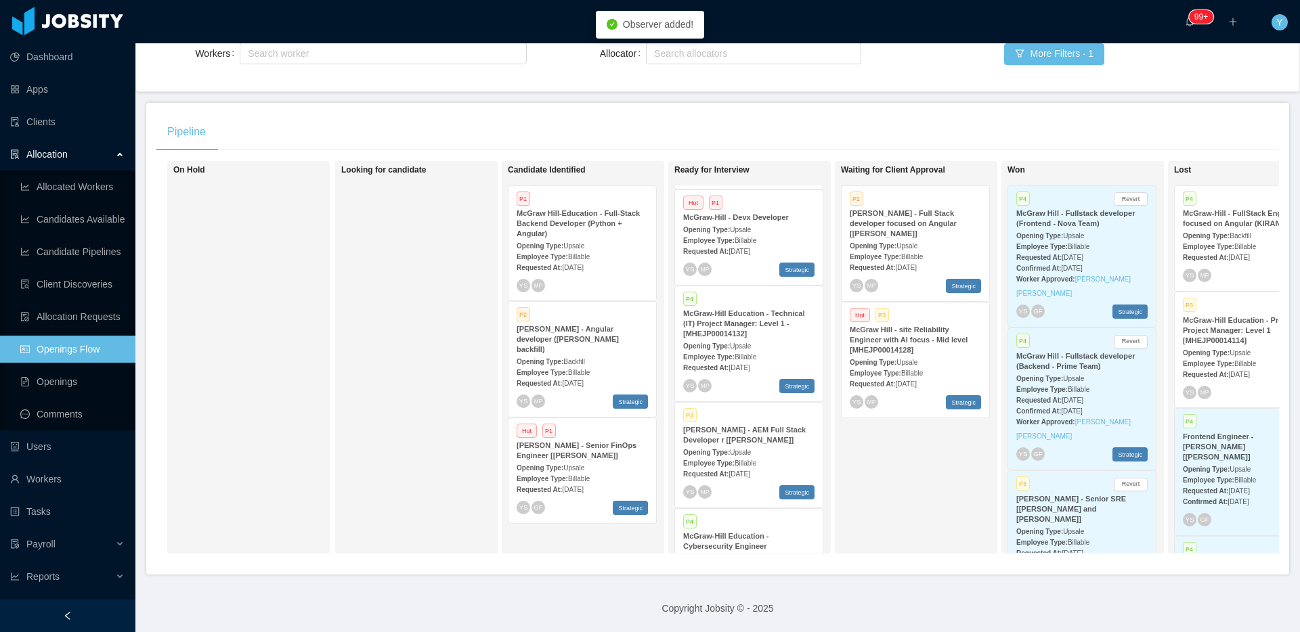
click at [774, 436] on strong "[PERSON_NAME] - AEM Full Stack Developer r [[PERSON_NAME]]" at bounding box center [744, 435] width 123 height 18
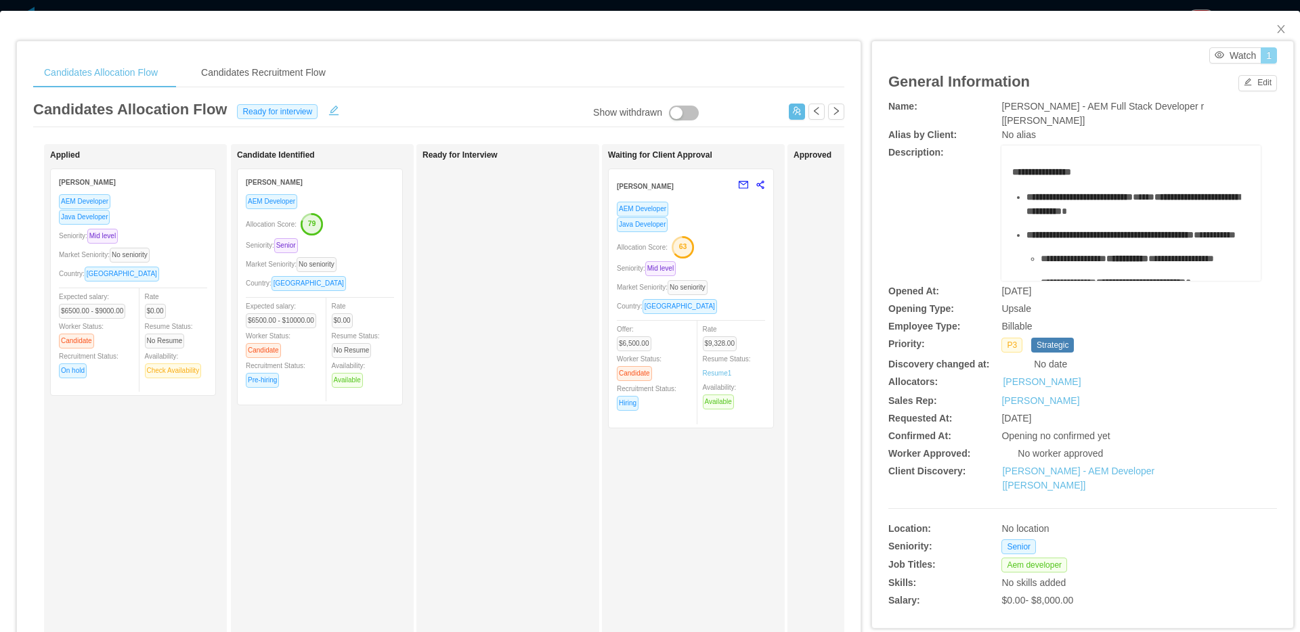
click at [1261, 58] on button "1" at bounding box center [1269, 55] width 16 height 16
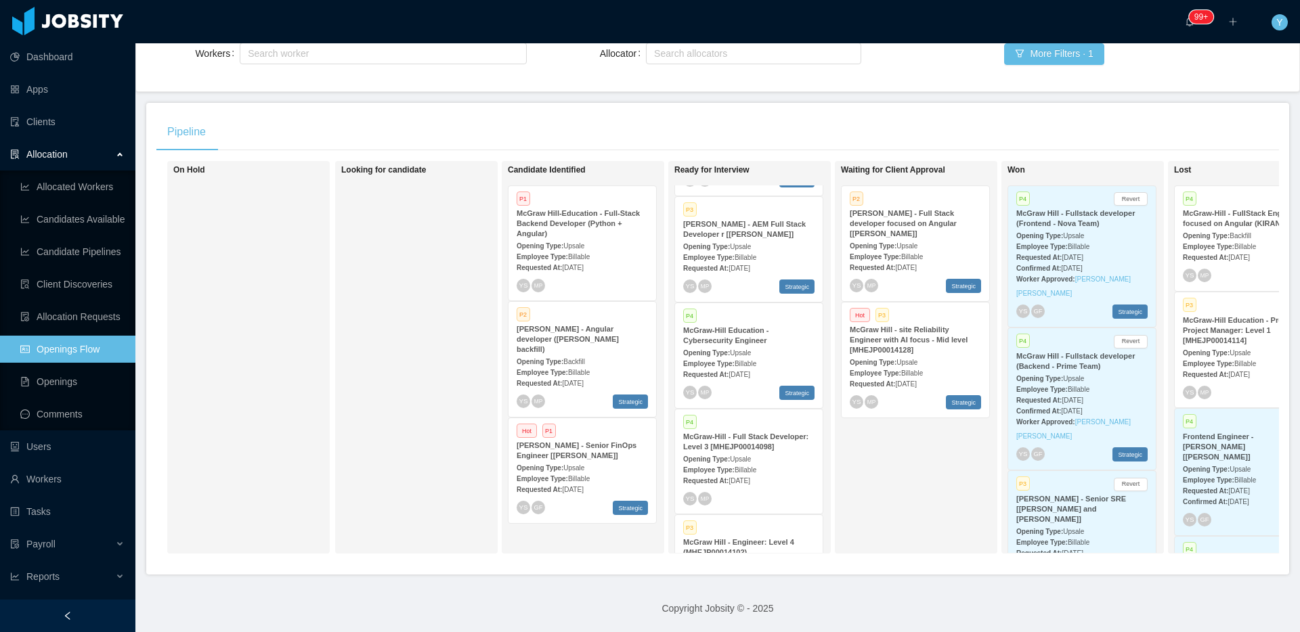
scroll to position [425, 0]
click at [783, 335] on div "McGraw-Hill Education - Cybersecurity Engineer" at bounding box center [748, 335] width 131 height 20
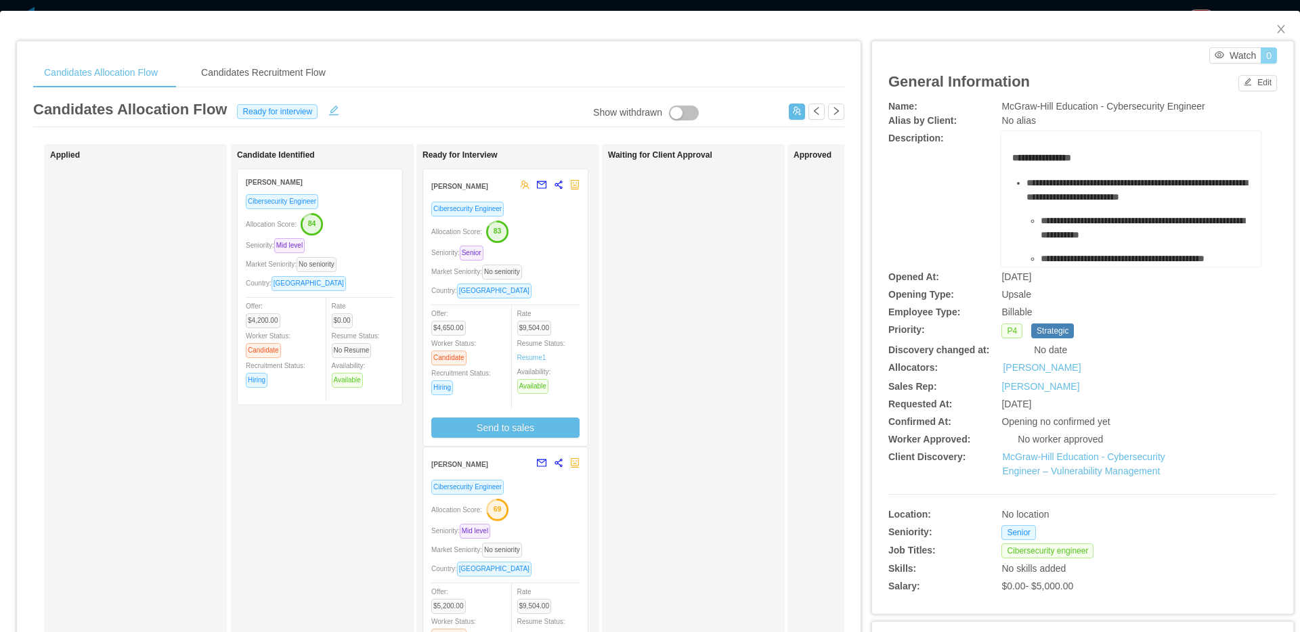
click at [1261, 58] on button "0" at bounding box center [1269, 55] width 16 height 16
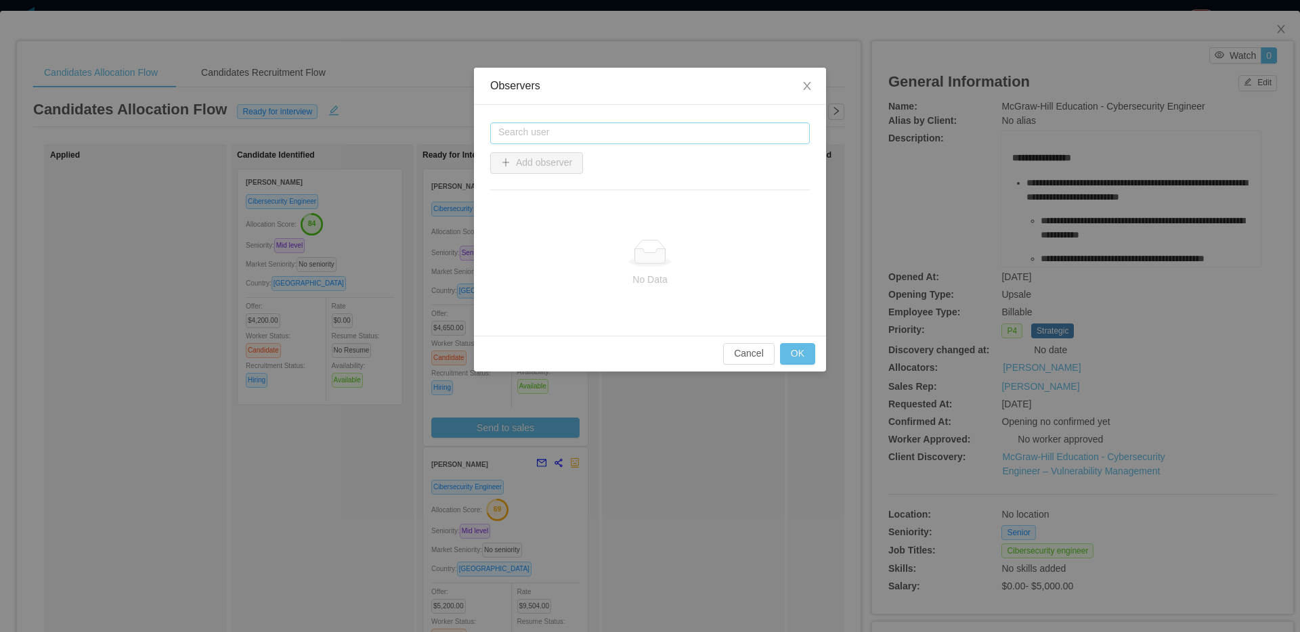
click at [562, 129] on input "text" at bounding box center [650, 134] width 320 height 22
click at [519, 160] on li "[PERSON_NAME]" at bounding box center [650, 159] width 320 height 22
type input "**********"
click at [525, 168] on button "Add observer" at bounding box center [536, 163] width 93 height 22
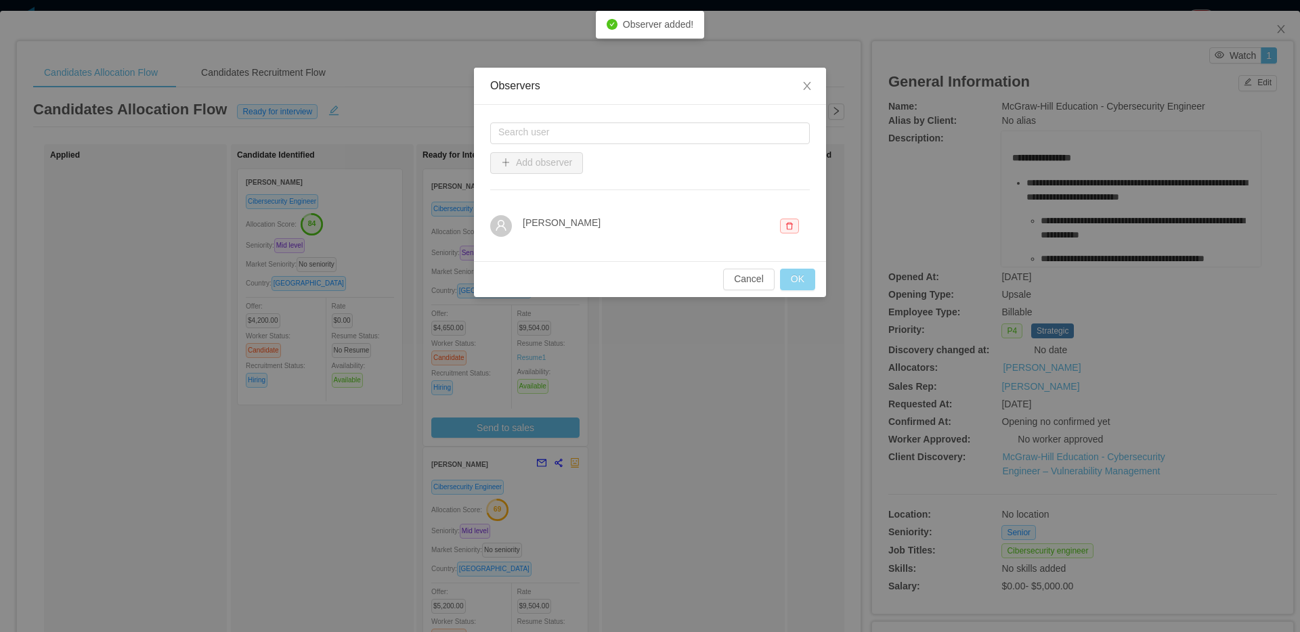
click at [809, 283] on button "OK" at bounding box center [797, 280] width 35 height 22
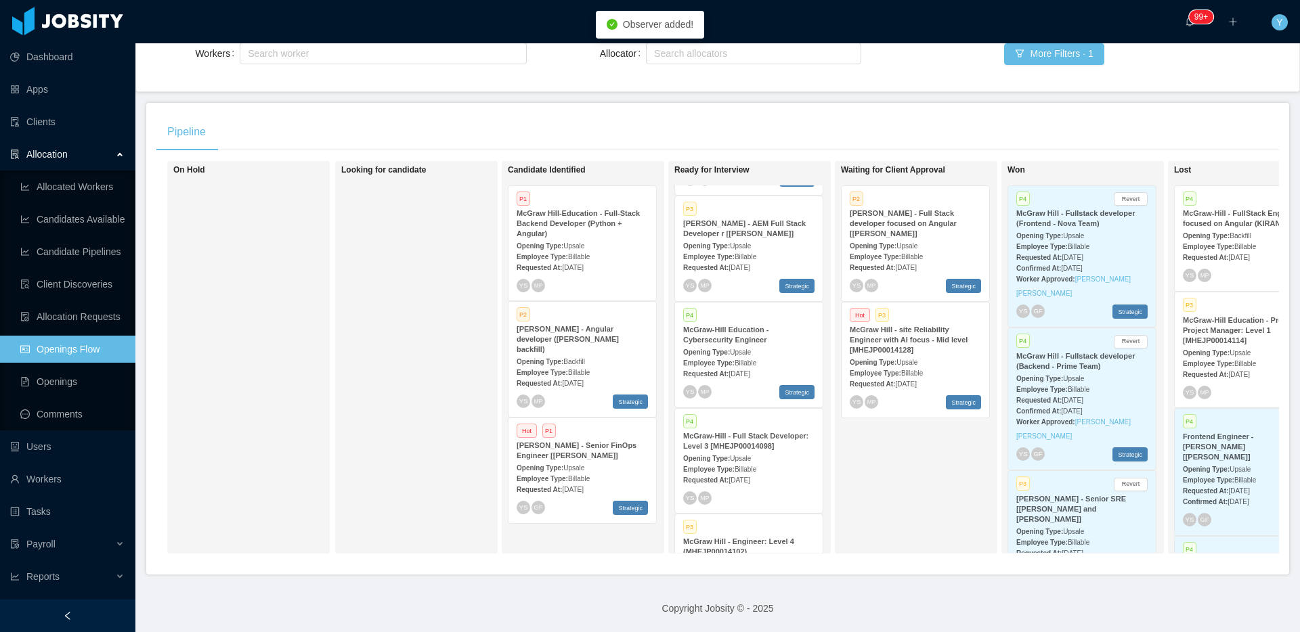
click at [762, 448] on div "McGraw-Hill - Full Stack Developer: Level 3 [MHEJP00014098]" at bounding box center [748, 441] width 131 height 20
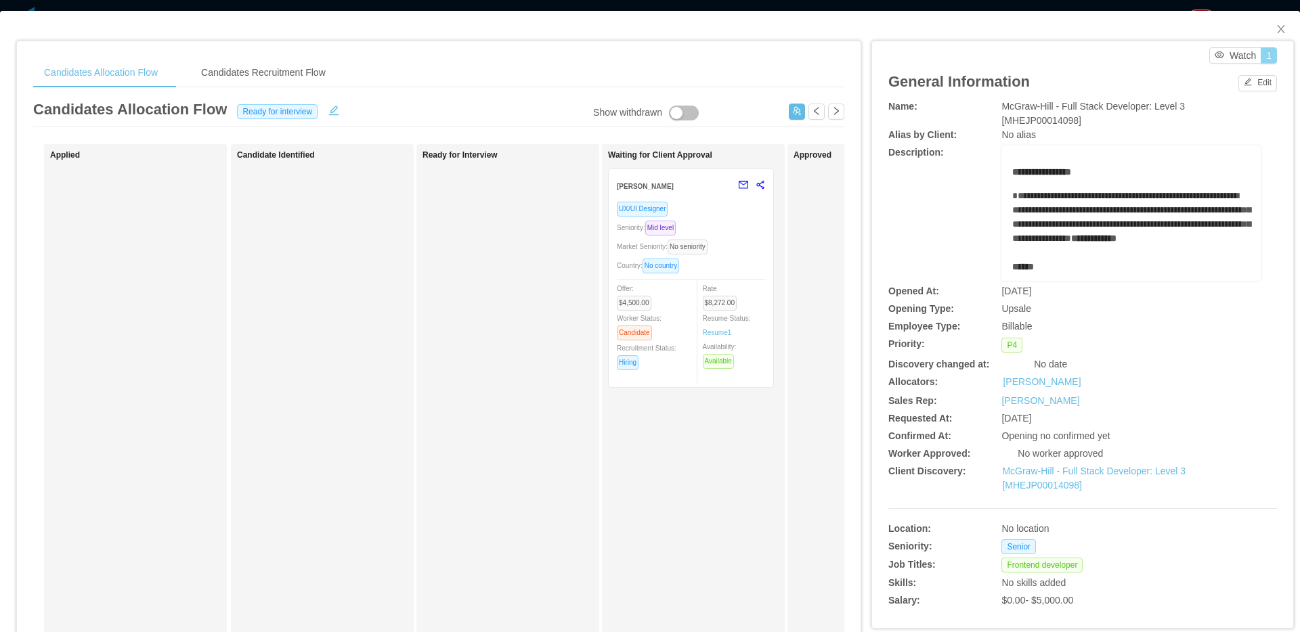
click at [1261, 51] on button "1" at bounding box center [1269, 55] width 16 height 16
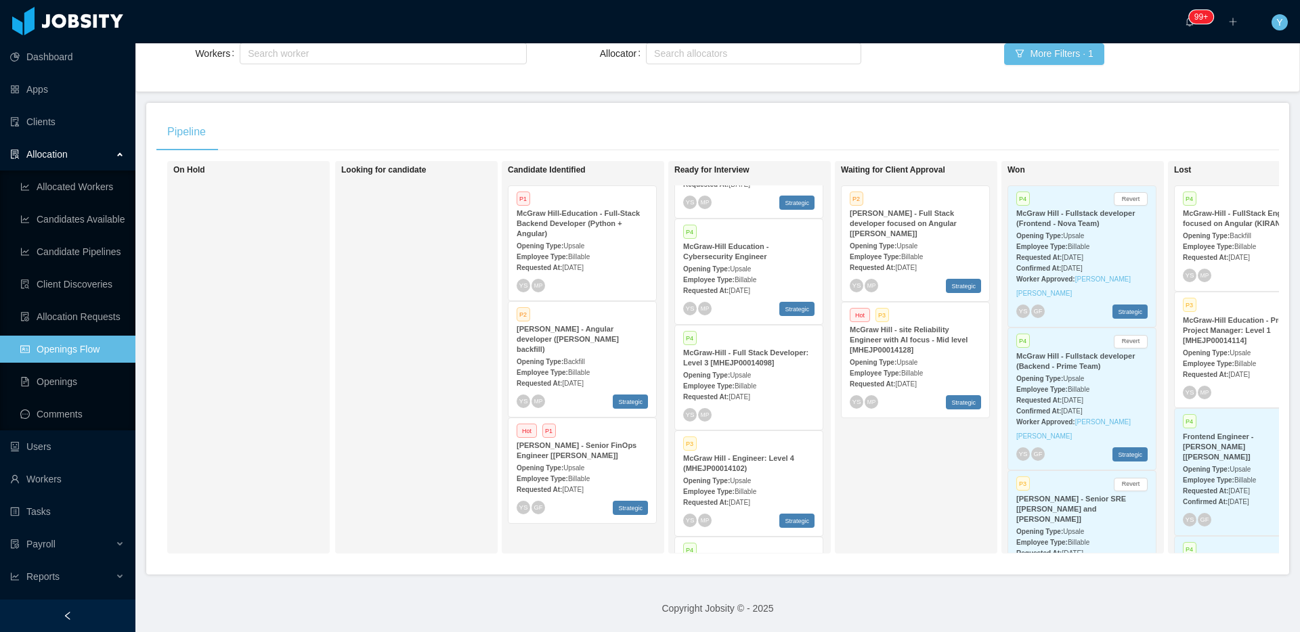
scroll to position [622, 0]
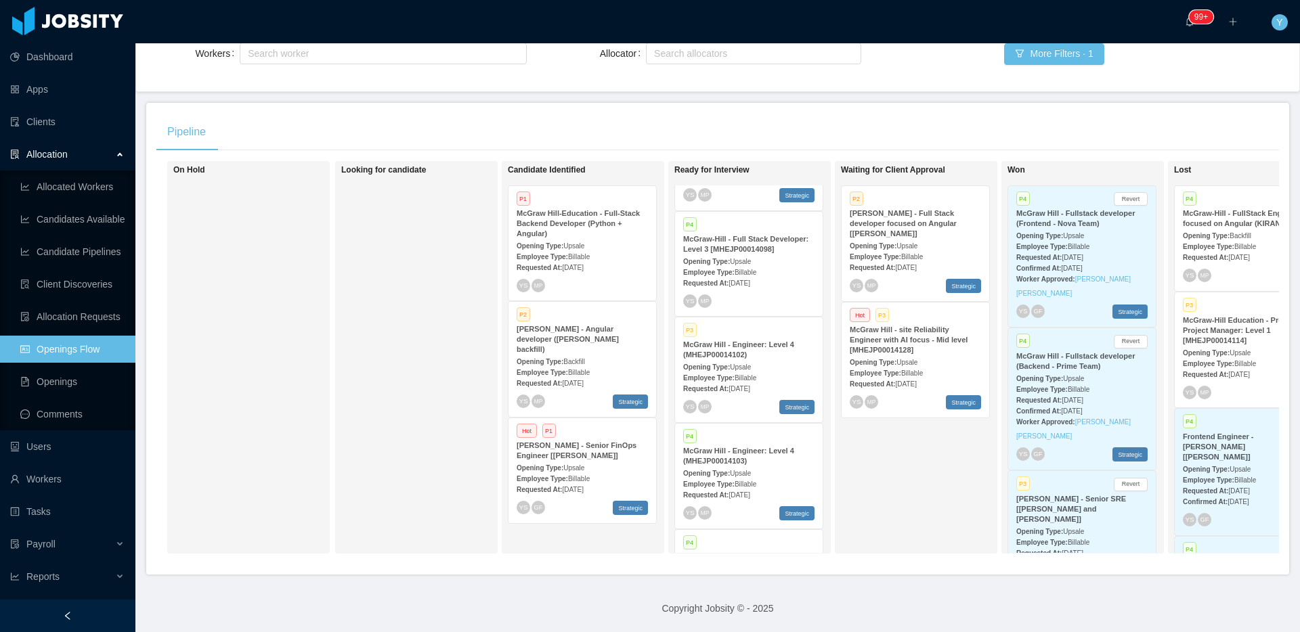
click at [753, 382] on span "Billable" at bounding box center [746, 377] width 22 height 7
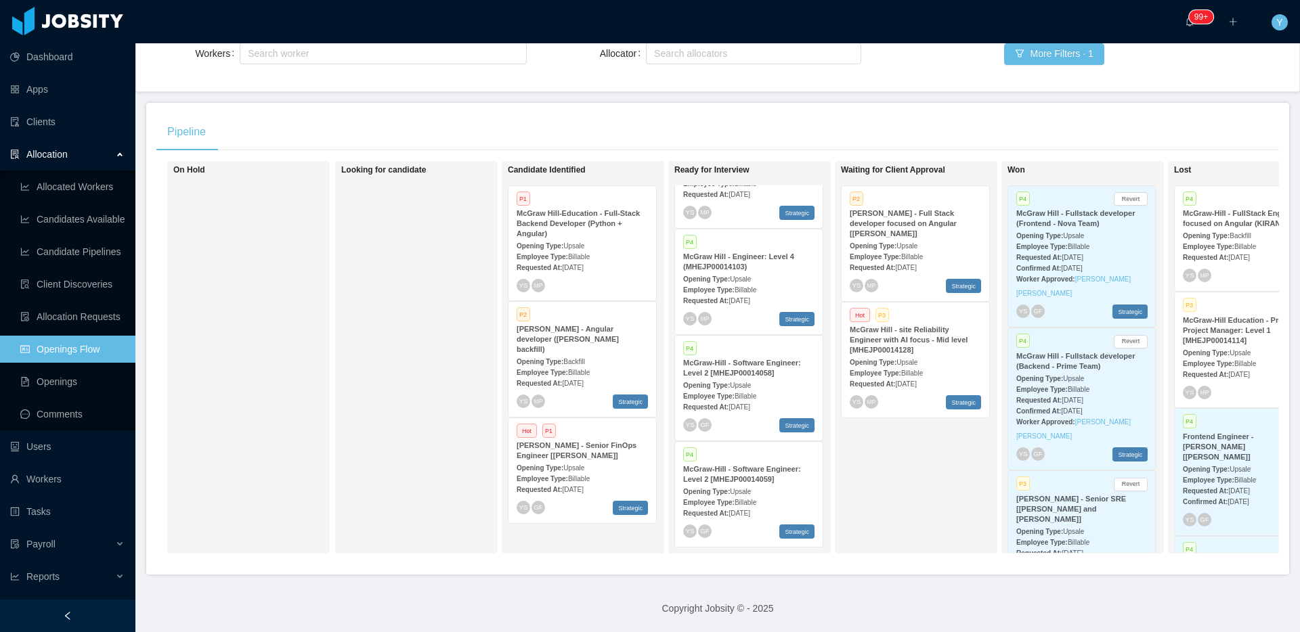
scroll to position [834, 0]
click at [790, 282] on div "Employee Type: Billable" at bounding box center [748, 289] width 131 height 14
click at [755, 401] on div "Requested At: [DATE]" at bounding box center [748, 406] width 131 height 14
click at [764, 484] on div "Opening Type: Upsale" at bounding box center [748, 491] width 131 height 14
click at [940, 249] on div "Employee Type: Billable" at bounding box center [915, 256] width 131 height 14
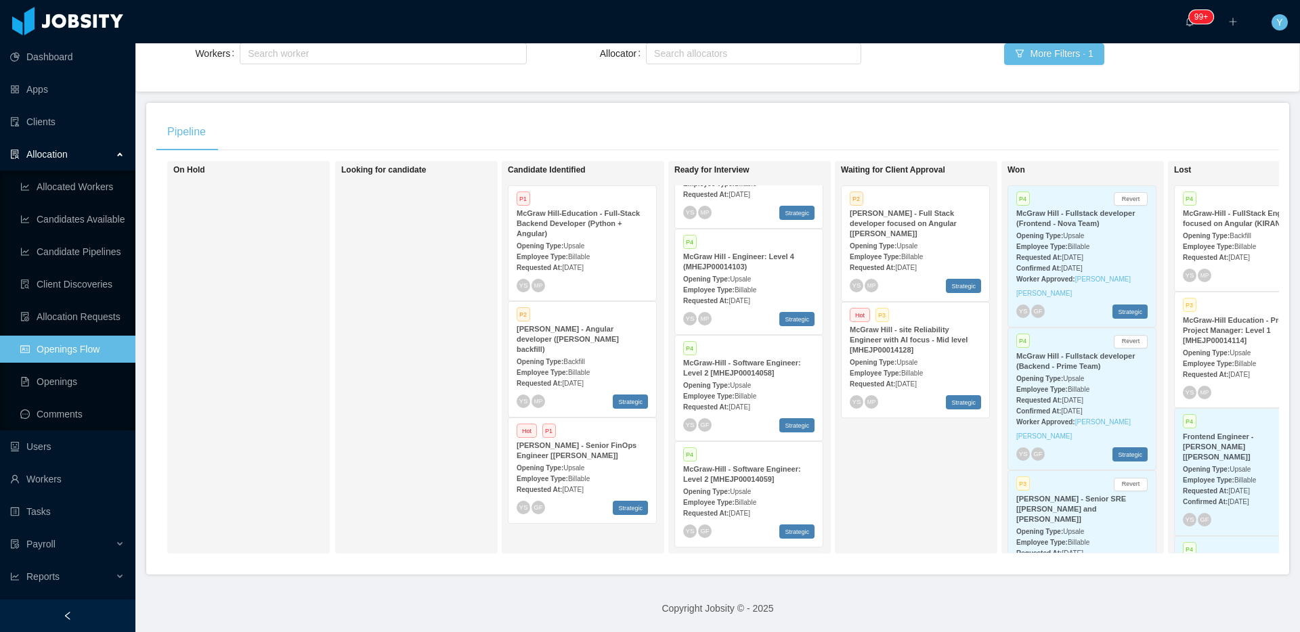
click at [948, 326] on strong "McGraw Hill - site Reliability Engineer with AI focus - Mid level [MHEJP0001412…" at bounding box center [909, 340] width 118 height 28
